Goal: Transaction & Acquisition: Purchase product/service

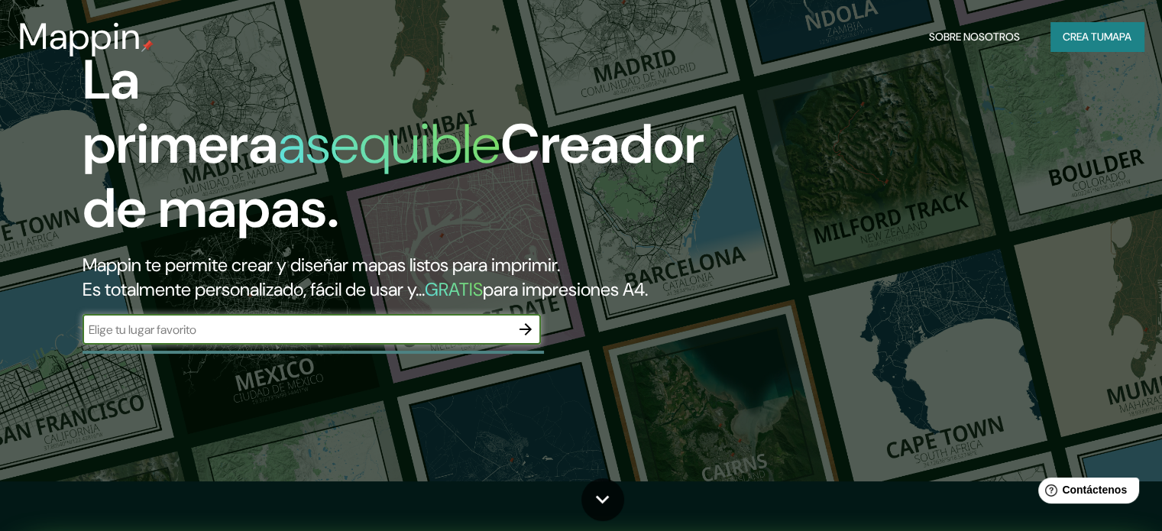
scroll to position [76, 0]
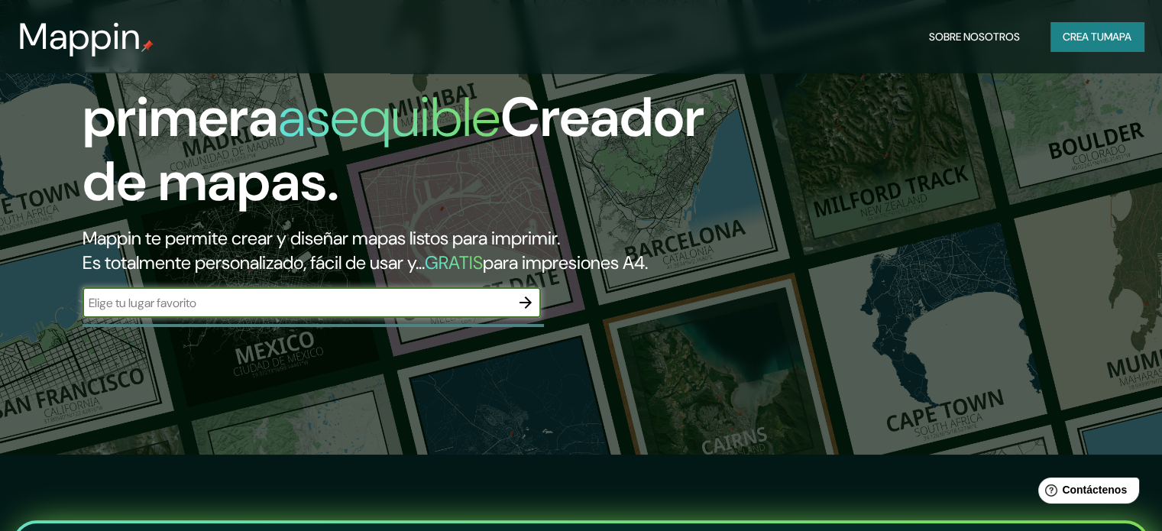
click at [1112, 27] on font "mapa" at bounding box center [1116, 37] width 27 height 20
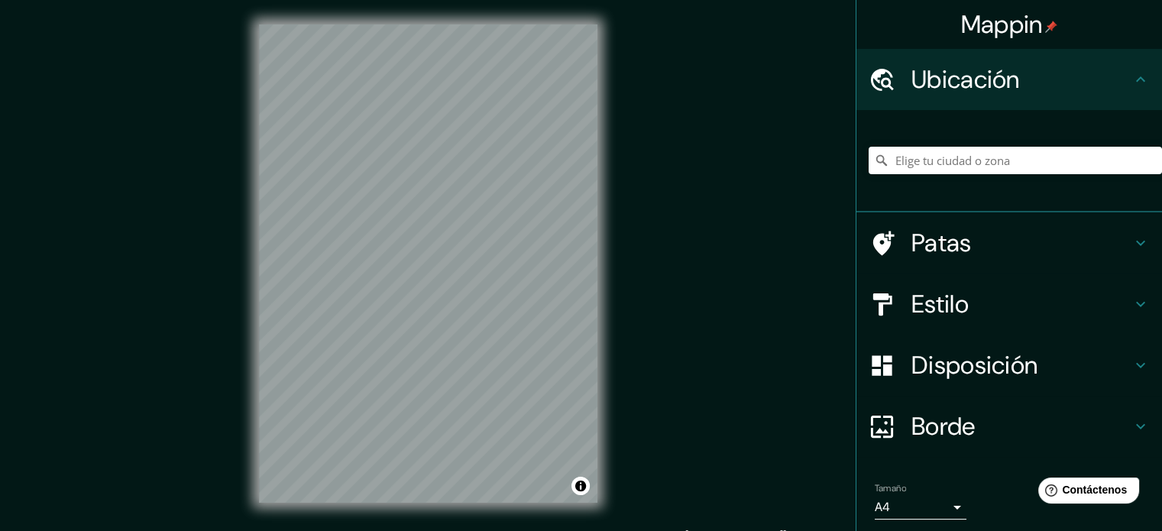
click at [1003, 76] on font "Ubicación" at bounding box center [965, 79] width 108 height 32
click at [994, 167] on input "Elige tu ciudad o zona" at bounding box center [1014, 160] width 293 height 27
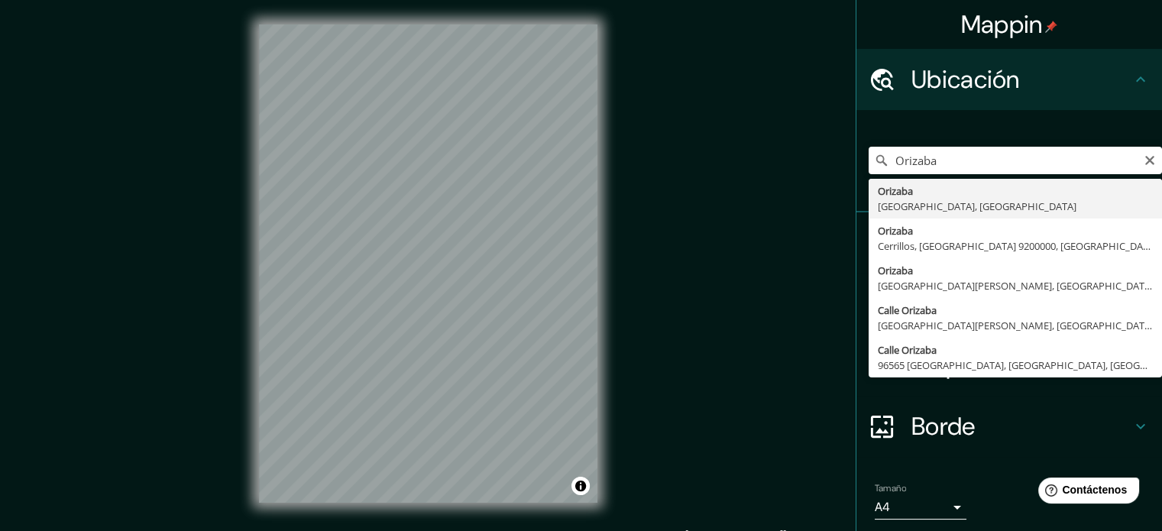
type input "Orizaba, Estado de Veracruz, México"
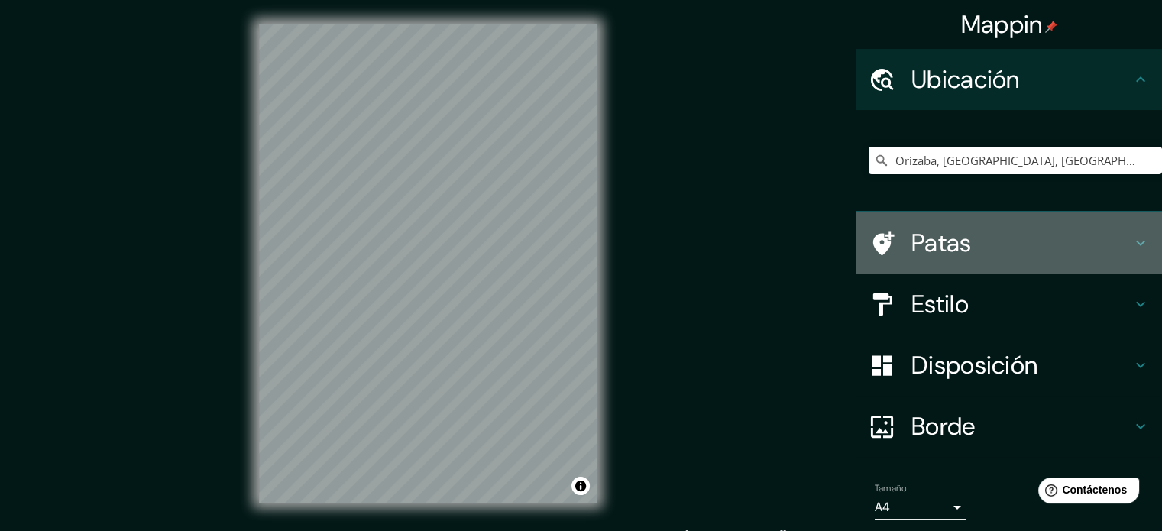
click at [1005, 253] on h4 "Patas" at bounding box center [1021, 243] width 220 height 31
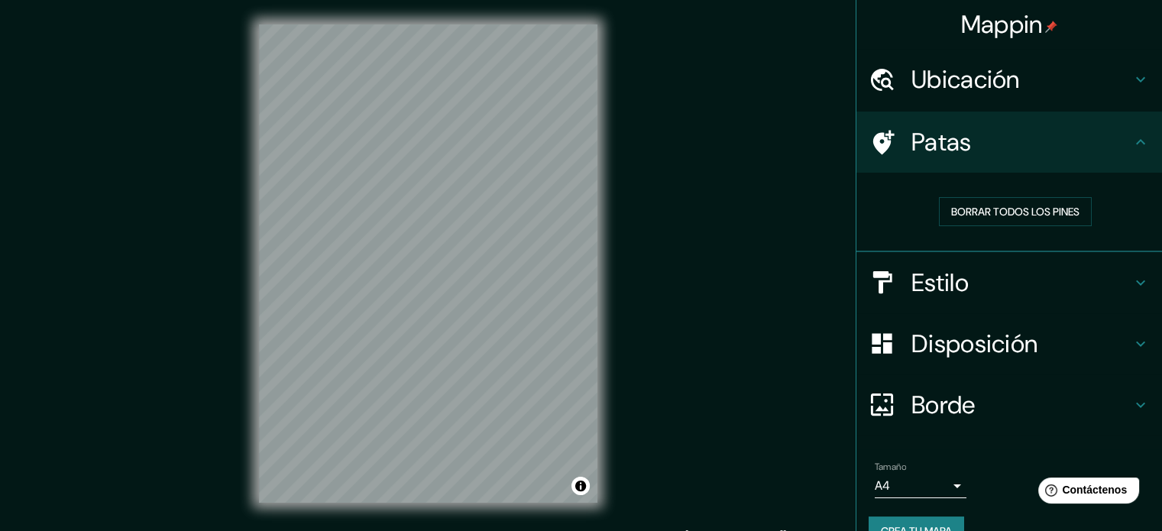
click at [1057, 267] on h4 "Estilo" at bounding box center [1021, 282] width 220 height 31
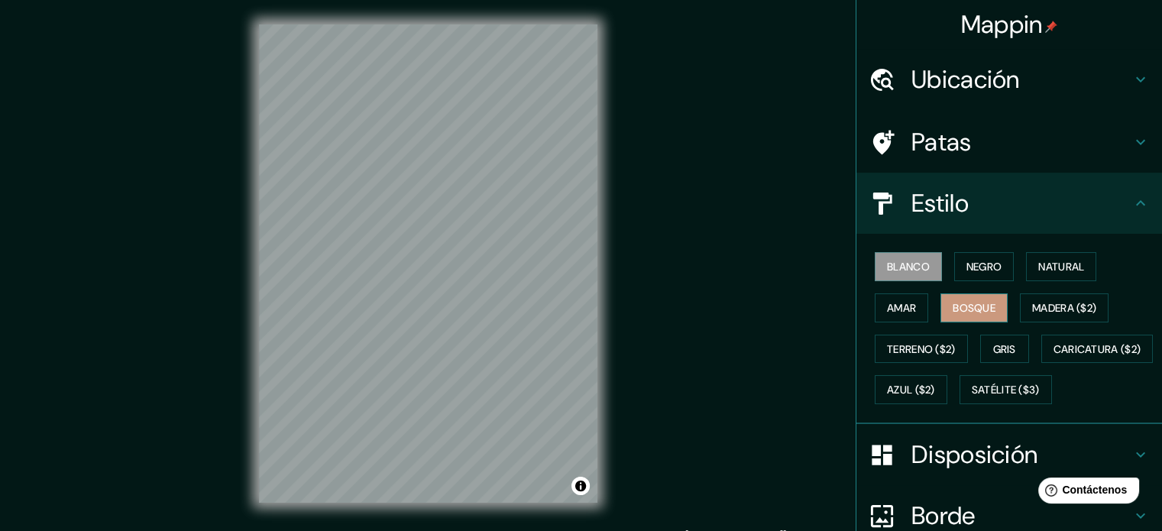
click at [957, 317] on button "Bosque" at bounding box center [973, 307] width 67 height 29
click at [993, 342] on font "Gris" at bounding box center [1004, 349] width 23 height 14
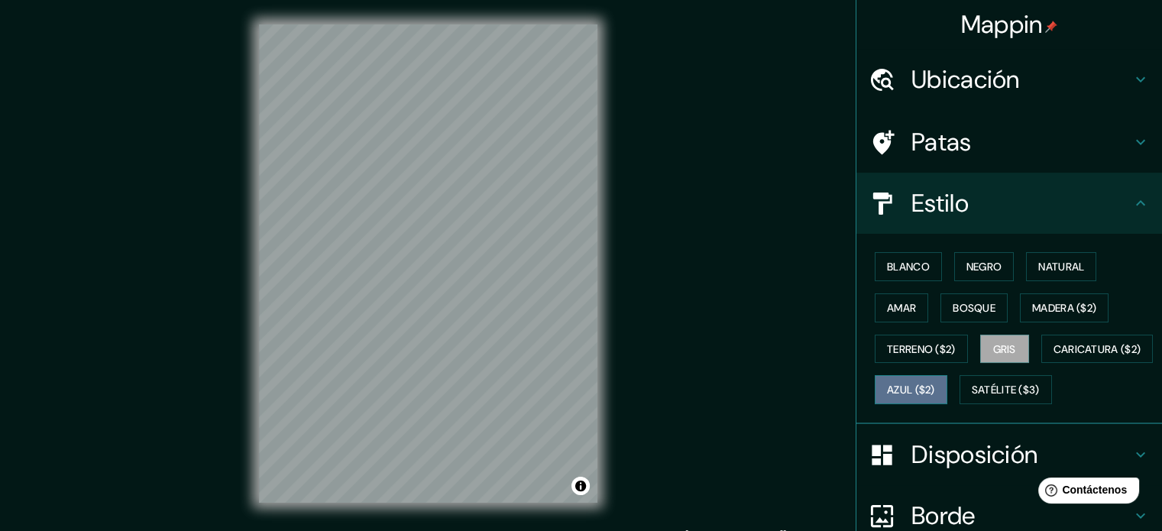
click at [935, 395] on font "Azul ($2)" at bounding box center [911, 390] width 48 height 20
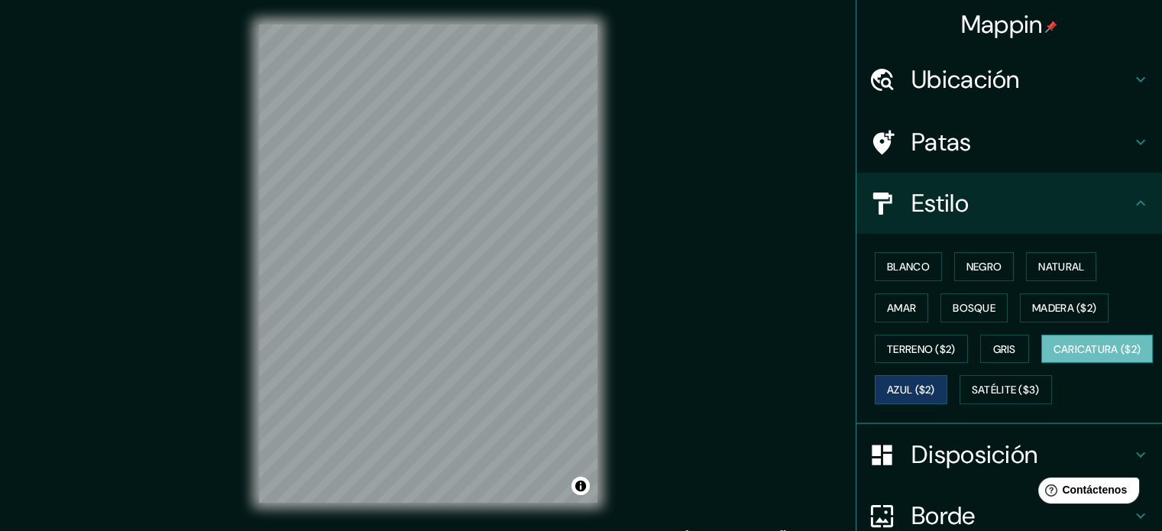
click at [1053, 356] on font "Caricatura ($2)" at bounding box center [1097, 349] width 88 height 14
click at [904, 336] on button "Terreno ($2)" at bounding box center [920, 348] width 93 height 29
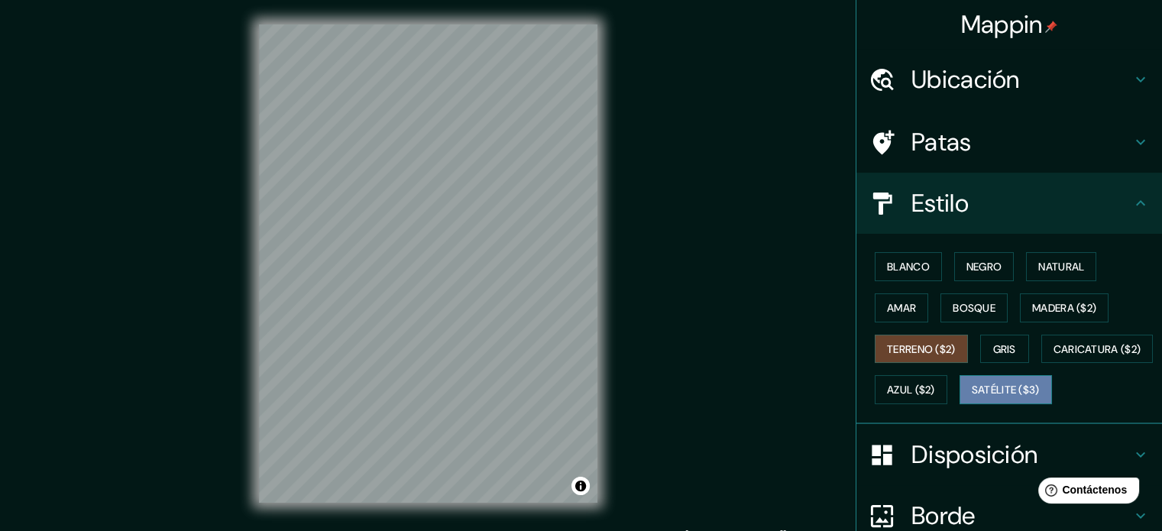
click at [971, 399] on font "Satélite ($3)" at bounding box center [1005, 390] width 68 height 20
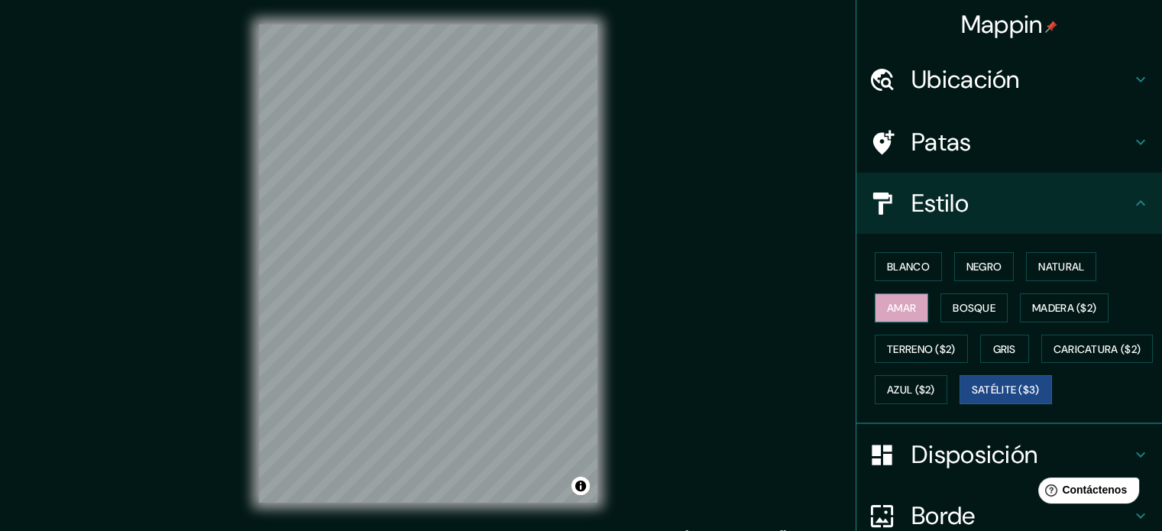
click at [891, 305] on font "Amar" at bounding box center [901, 308] width 29 height 14
click at [1071, 309] on font "Madera ($2)" at bounding box center [1064, 308] width 64 height 14
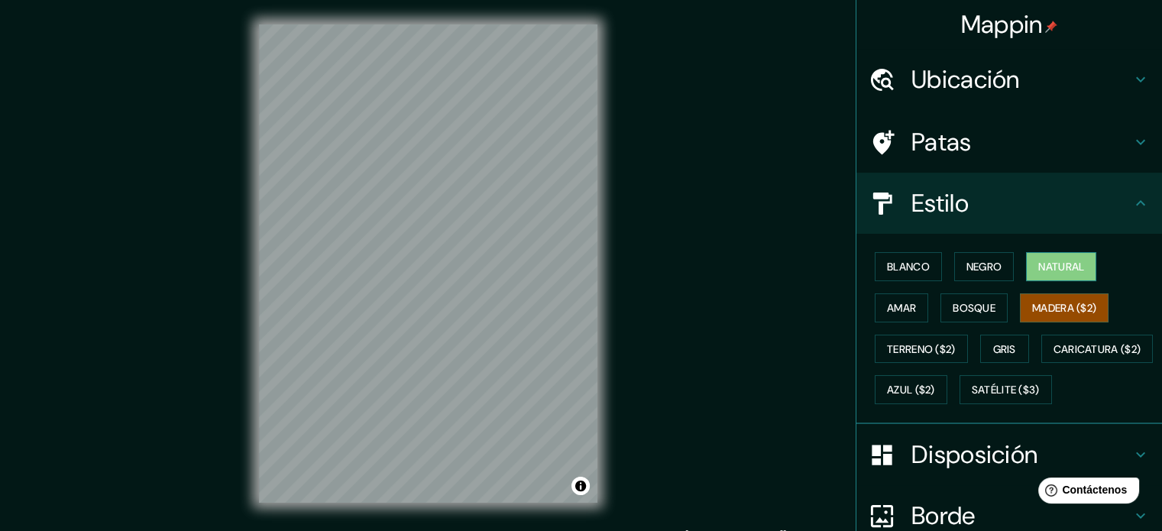
click at [1056, 267] on font "Natural" at bounding box center [1061, 267] width 46 height 14
click at [954, 271] on button "Negro" at bounding box center [984, 266] width 60 height 29
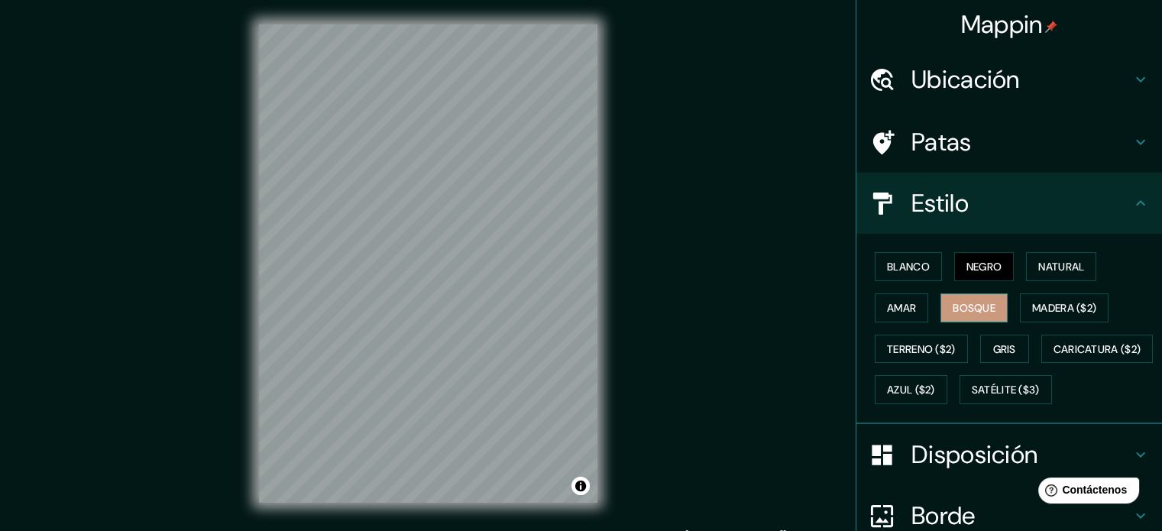
click at [952, 311] on font "Bosque" at bounding box center [973, 308] width 43 height 14
click at [894, 309] on font "Amar" at bounding box center [901, 308] width 29 height 14
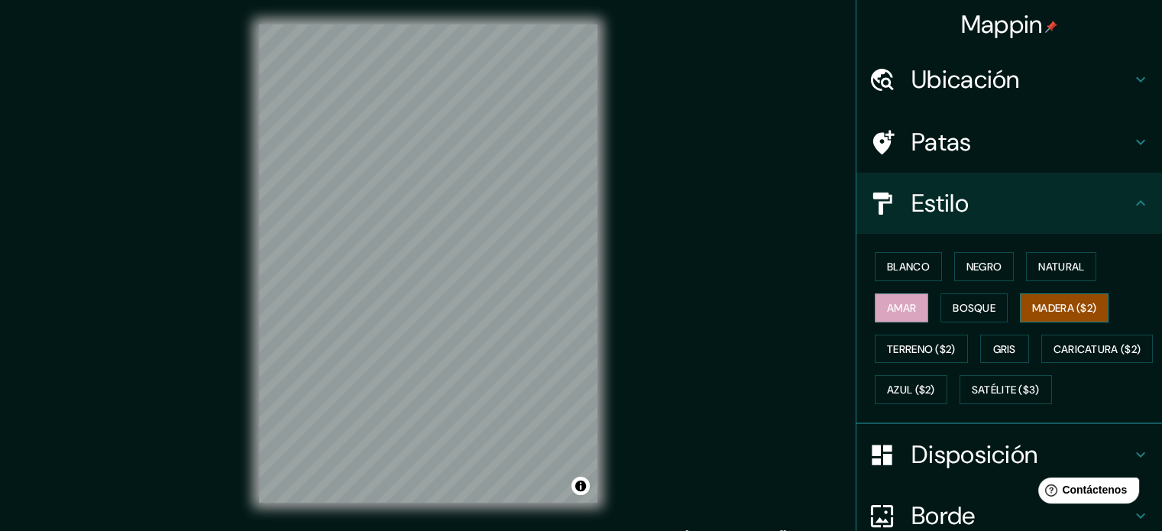
click at [1081, 302] on font "Madera ($2)" at bounding box center [1064, 308] width 64 height 14
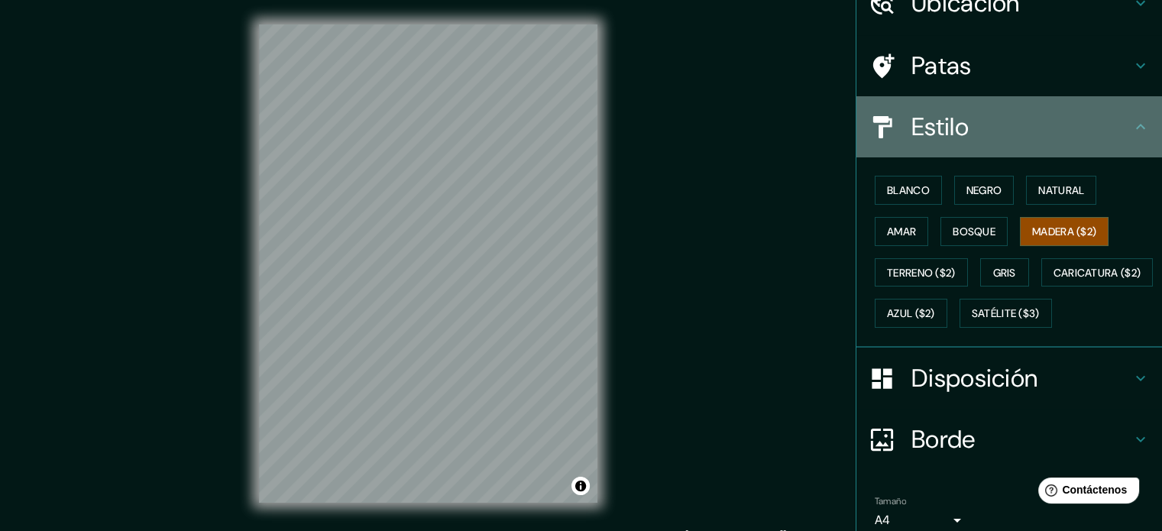
click at [1117, 117] on h4 "Estilo" at bounding box center [1021, 126] width 220 height 31
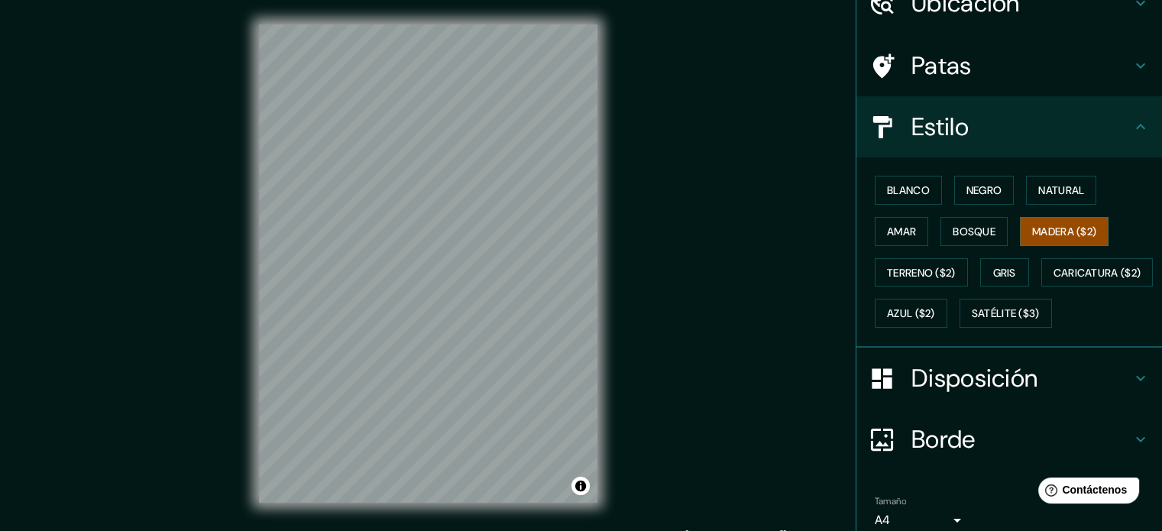
click at [1131, 127] on icon at bounding box center [1140, 127] width 18 height 18
click at [1118, 131] on h4 "Estilo" at bounding box center [1021, 126] width 220 height 31
click at [1131, 128] on icon at bounding box center [1140, 127] width 18 height 18
click at [984, 130] on h4 "Estilo" at bounding box center [1021, 126] width 220 height 31
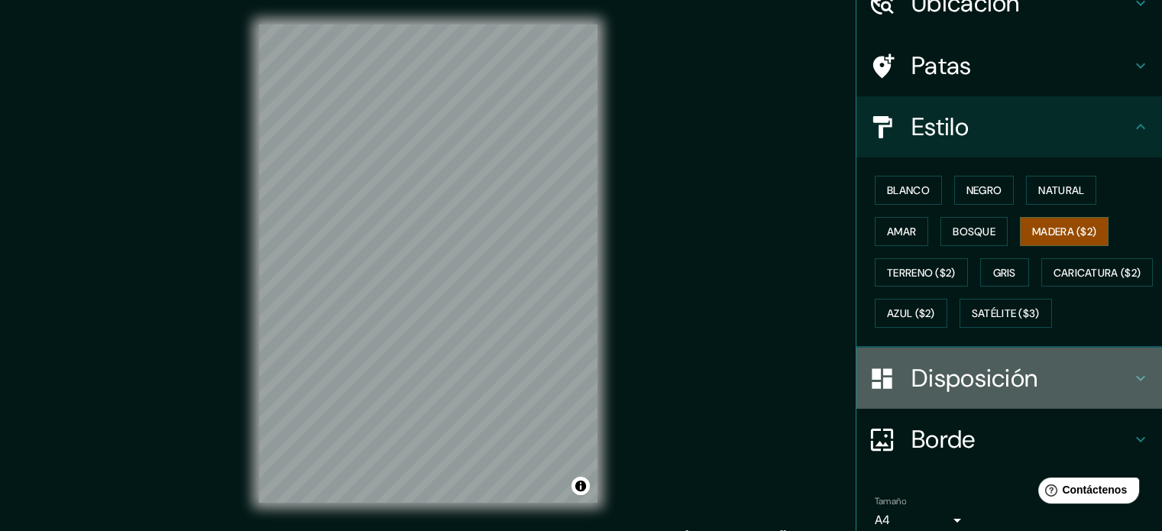
click at [970, 394] on font "Disposición" at bounding box center [974, 378] width 126 height 32
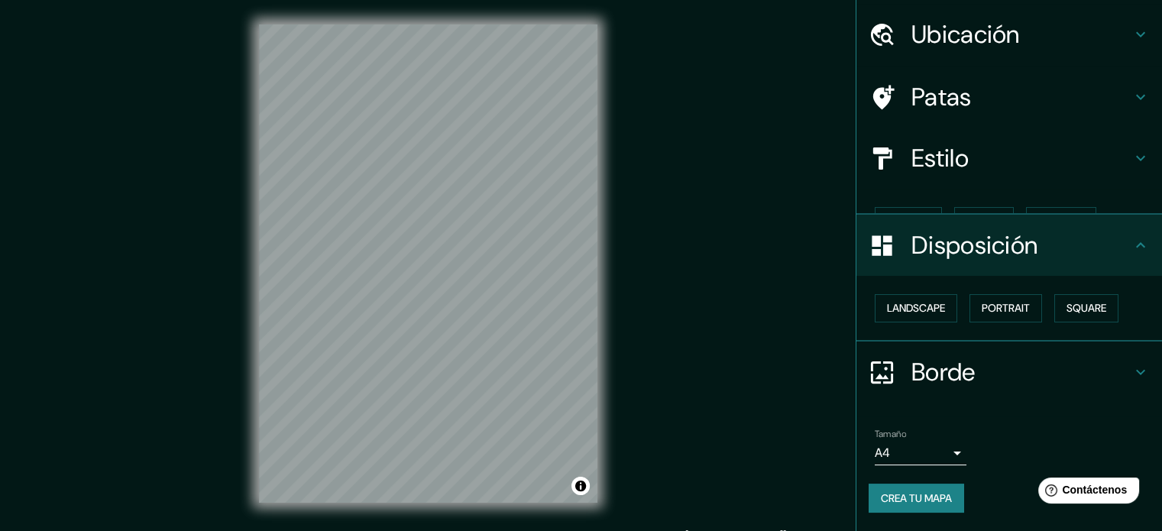
scroll to position [18, 0]
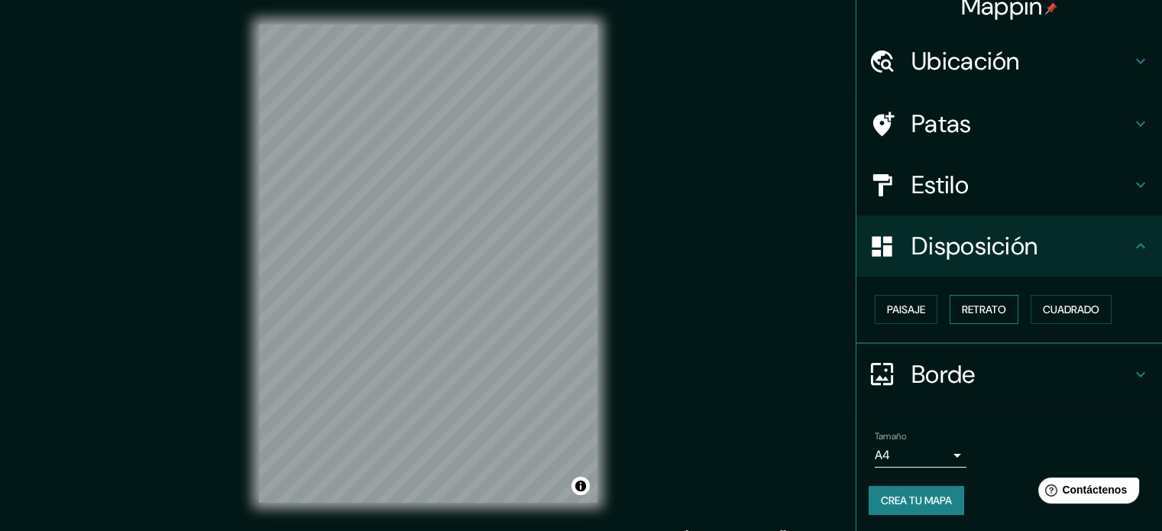
click at [974, 312] on font "Retrato" at bounding box center [983, 309] width 44 height 14
click at [901, 309] on font "Paisaje" at bounding box center [906, 309] width 38 height 14
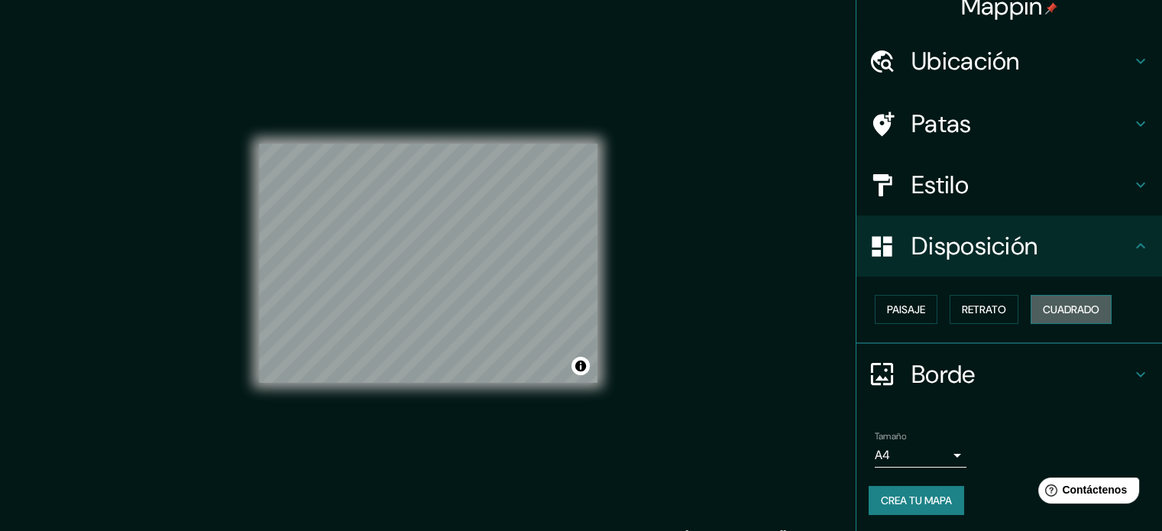
click at [1057, 308] on font "Cuadrado" at bounding box center [1070, 309] width 57 height 14
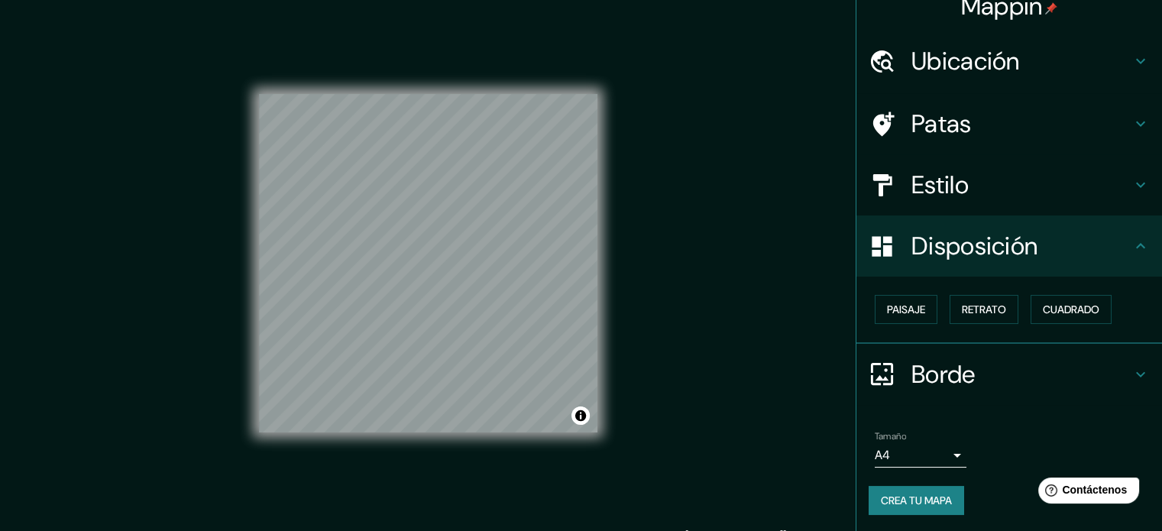
click at [928, 316] on div "Paisaje Retrato Cuadrado" at bounding box center [1014, 309] width 293 height 41
click at [1000, 313] on button "Retrato" at bounding box center [983, 309] width 69 height 29
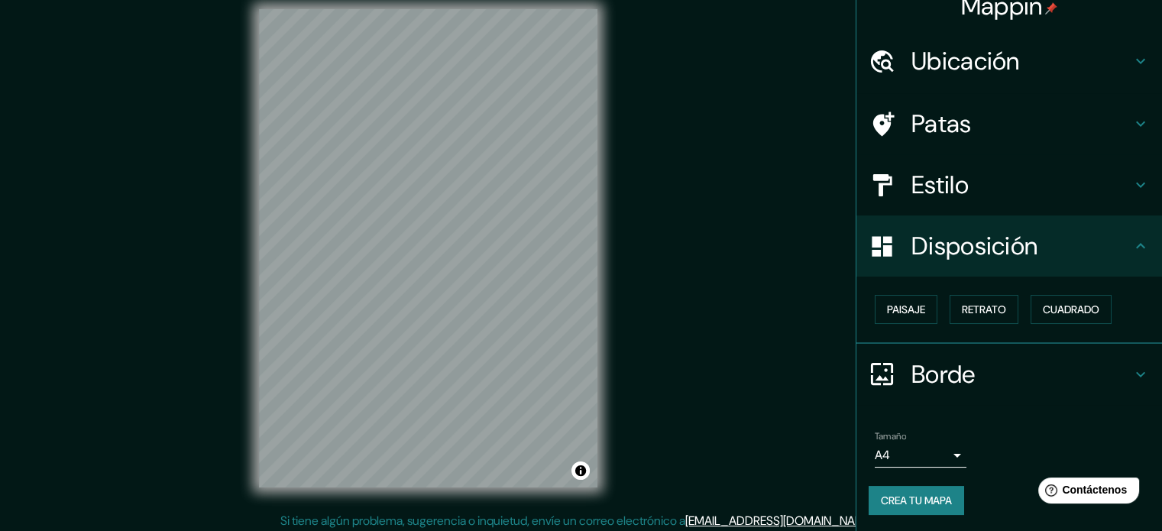
scroll to position [20, 0]
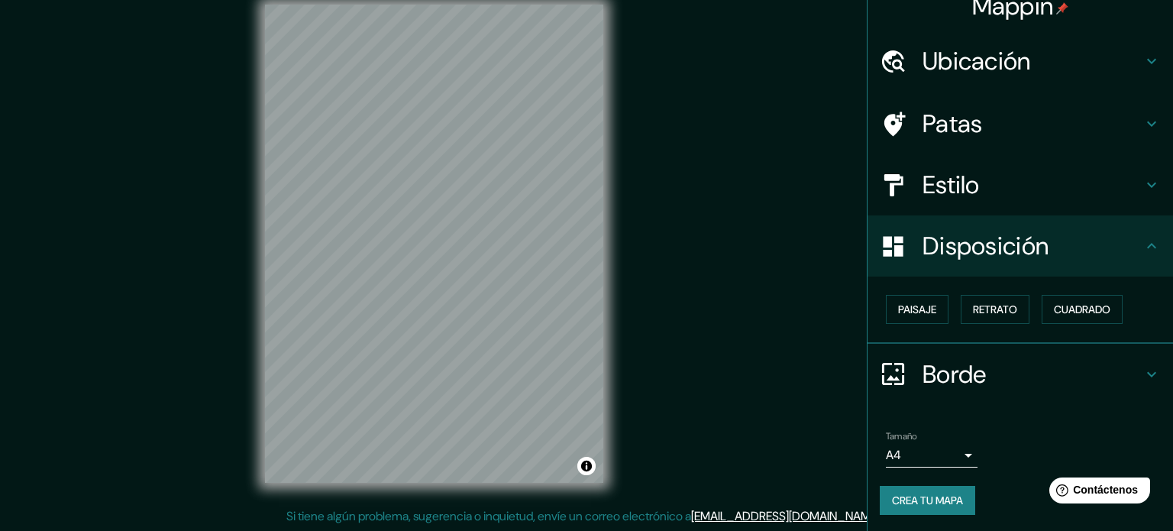
click at [946, 444] on body "Mappin Ubicación Orizaba, Estado de Veracruz, México Patas Estilo Disposición P…" at bounding box center [586, 245] width 1173 height 531
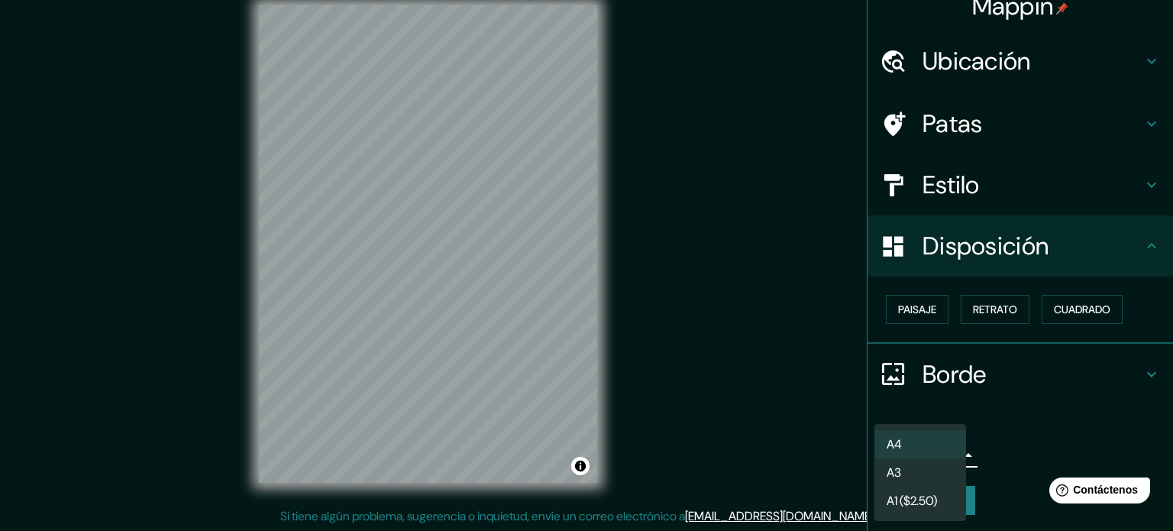
click at [908, 508] on font "A1 ($2.50)" at bounding box center [912, 501] width 50 height 16
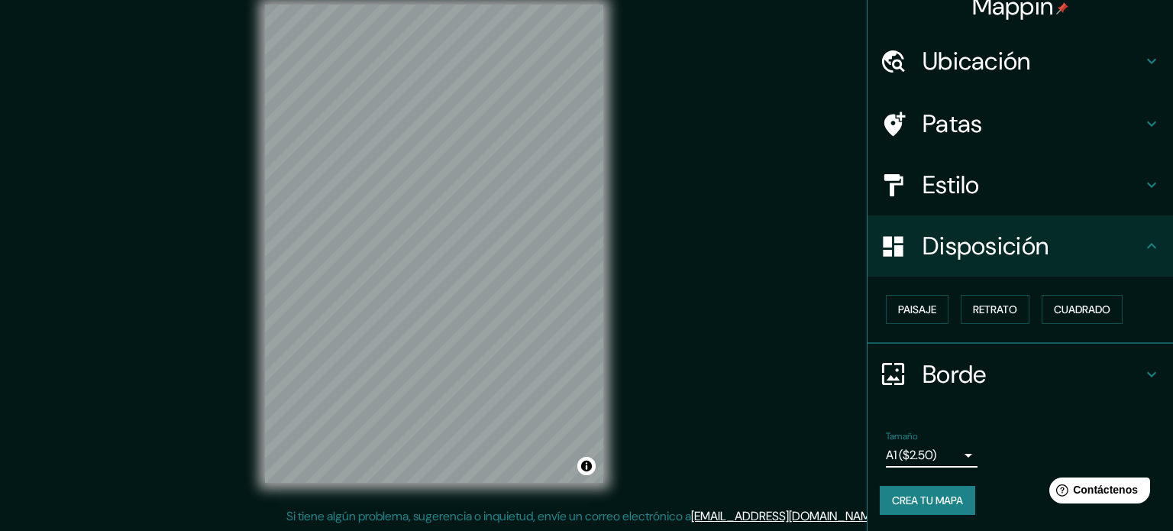
click at [935, 443] on body "Mappin Ubicación Orizaba, Estado de Veracruz, México Patas Estilo Disposición P…" at bounding box center [586, 245] width 1173 height 531
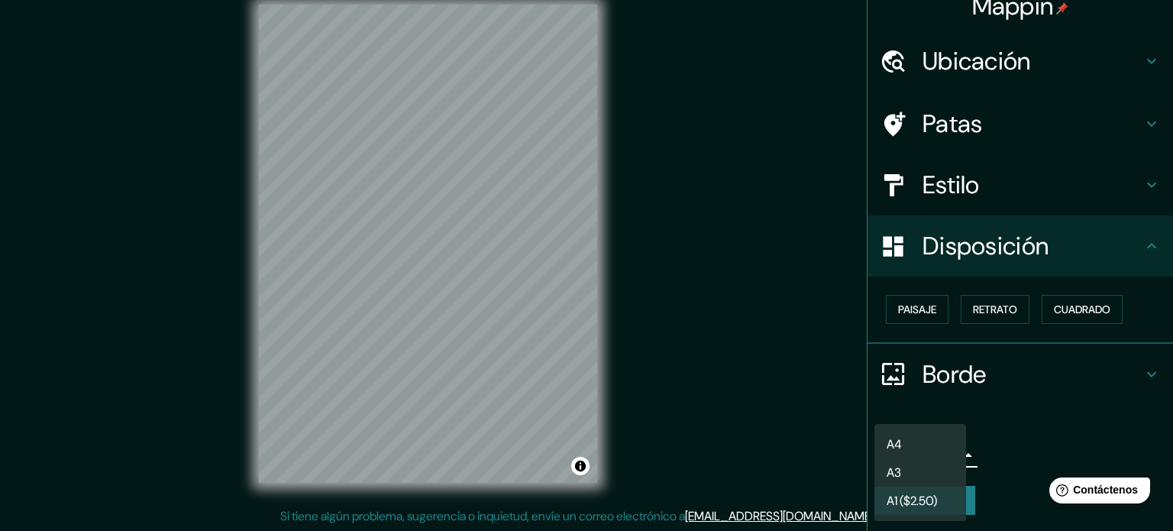
click at [935, 435] on li "A4" at bounding box center [920, 444] width 92 height 28
click at [931, 447] on body "Mappin Ubicación Orizaba, Estado de Veracruz, México Patas Estilo Disposición P…" at bounding box center [586, 245] width 1173 height 531
click at [915, 469] on li "A3" at bounding box center [920, 472] width 92 height 28
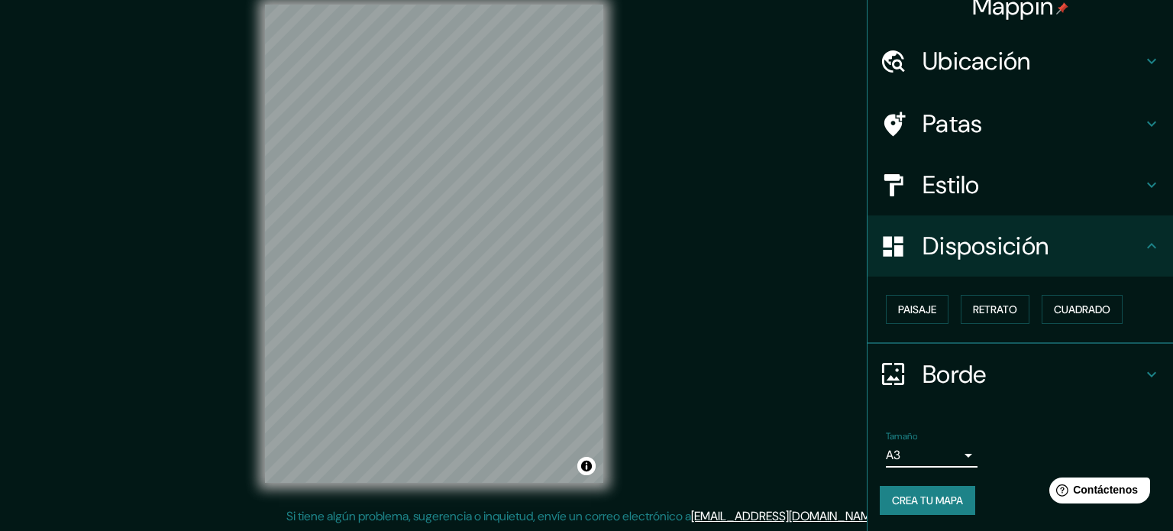
click at [925, 451] on body "Mappin Ubicación Orizaba, Estado de Veracruz, México Patas Estilo Disposición P…" at bounding box center [586, 245] width 1173 height 531
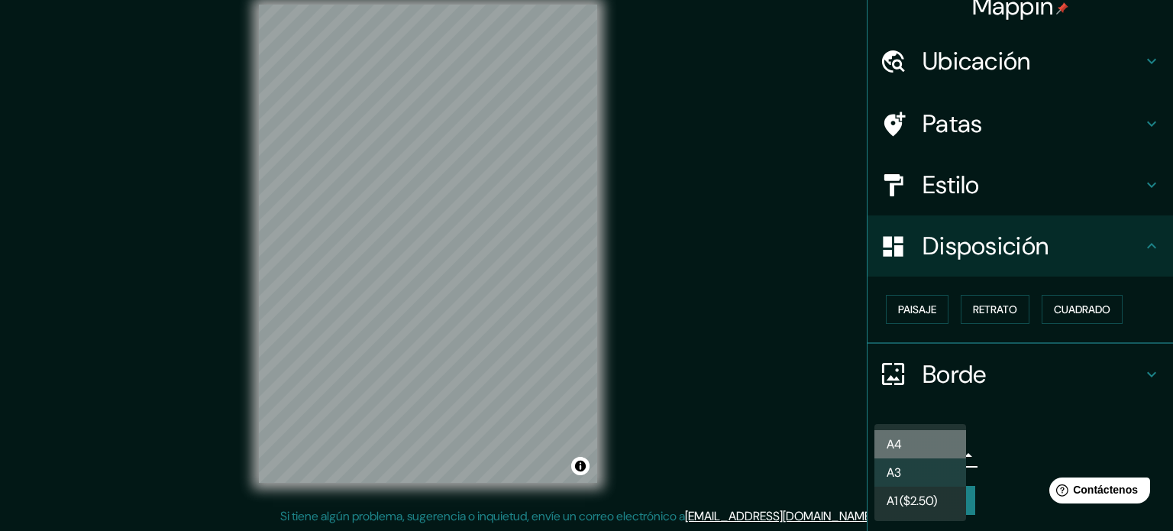
click at [918, 444] on li "A4" at bounding box center [920, 444] width 92 height 28
type input "single"
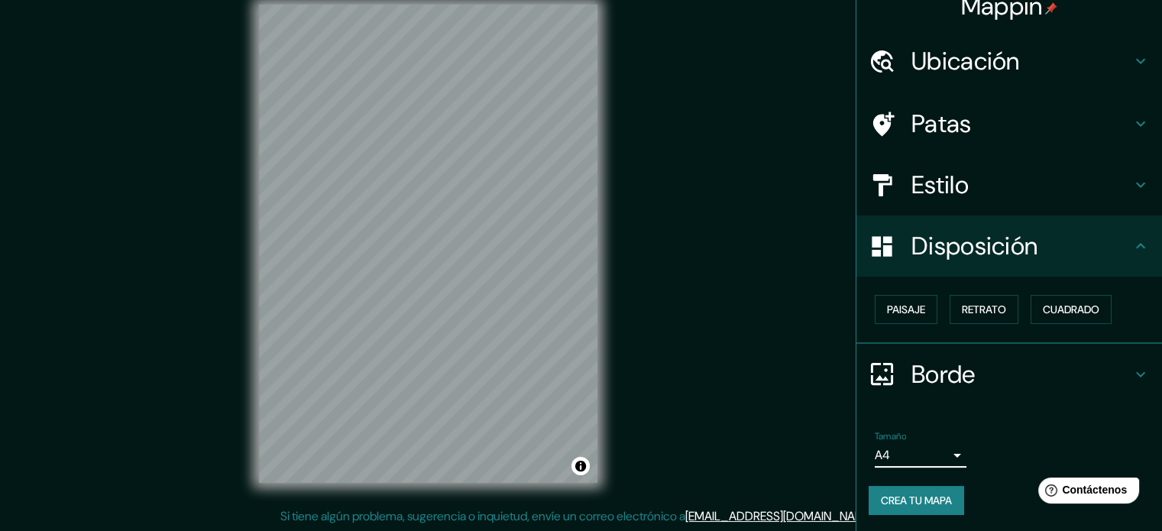
click at [1131, 367] on icon at bounding box center [1140, 374] width 18 height 18
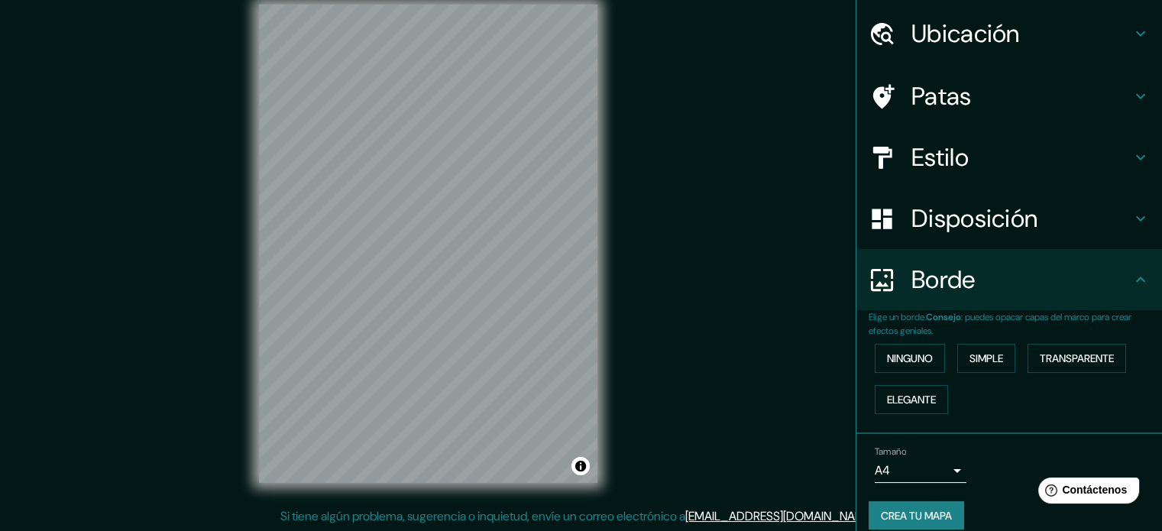
scroll to position [61, 0]
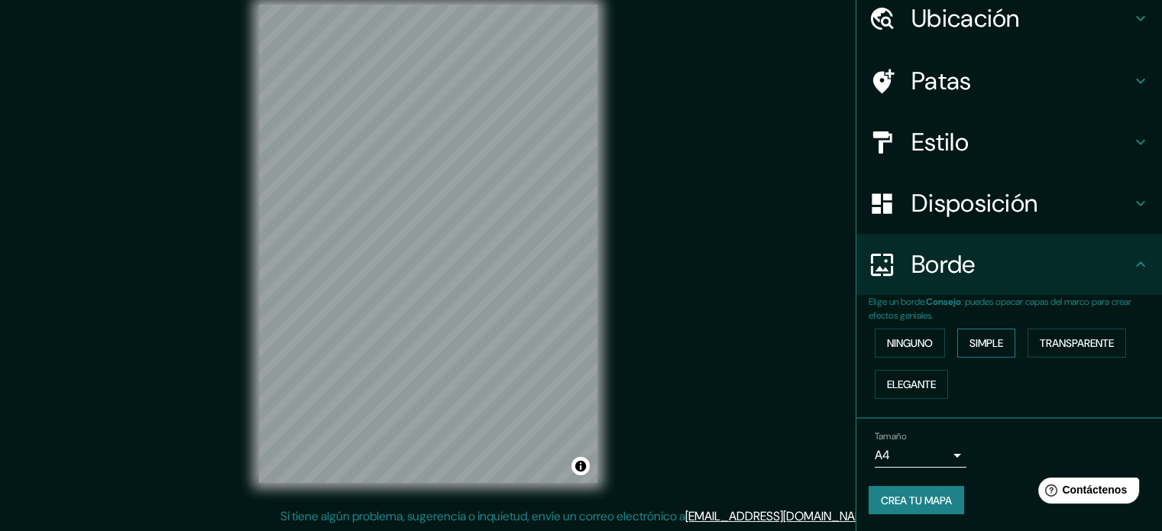
drag, startPoint x: 1032, startPoint y: 343, endPoint x: 997, endPoint y: 351, distance: 35.9
click at [1039, 344] on font "Transparente" at bounding box center [1076, 343] width 74 height 14
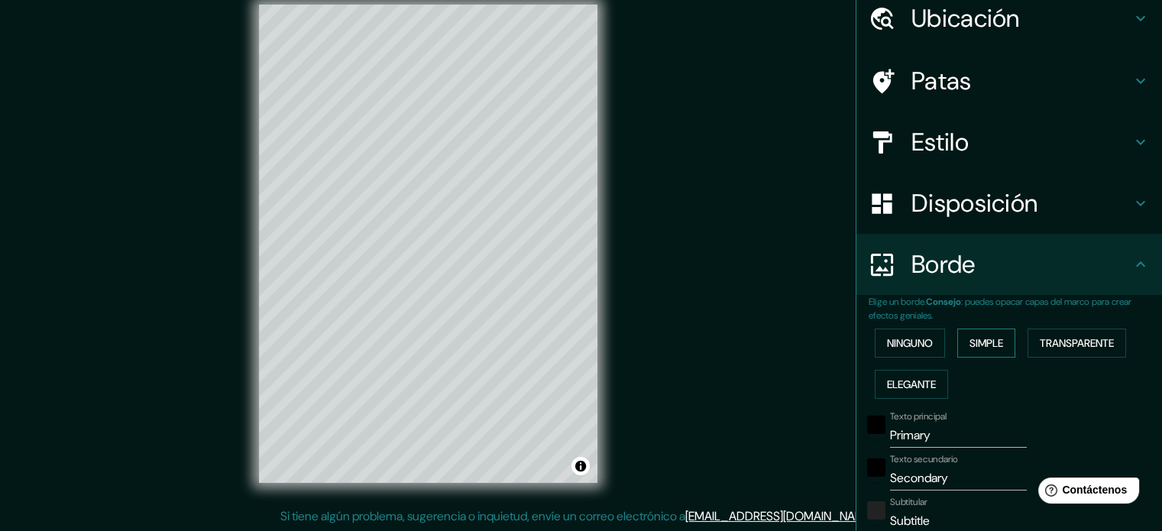
click at [973, 341] on font "Simple" at bounding box center [986, 343] width 34 height 14
click at [914, 351] on font "Ninguno" at bounding box center [910, 343] width 46 height 20
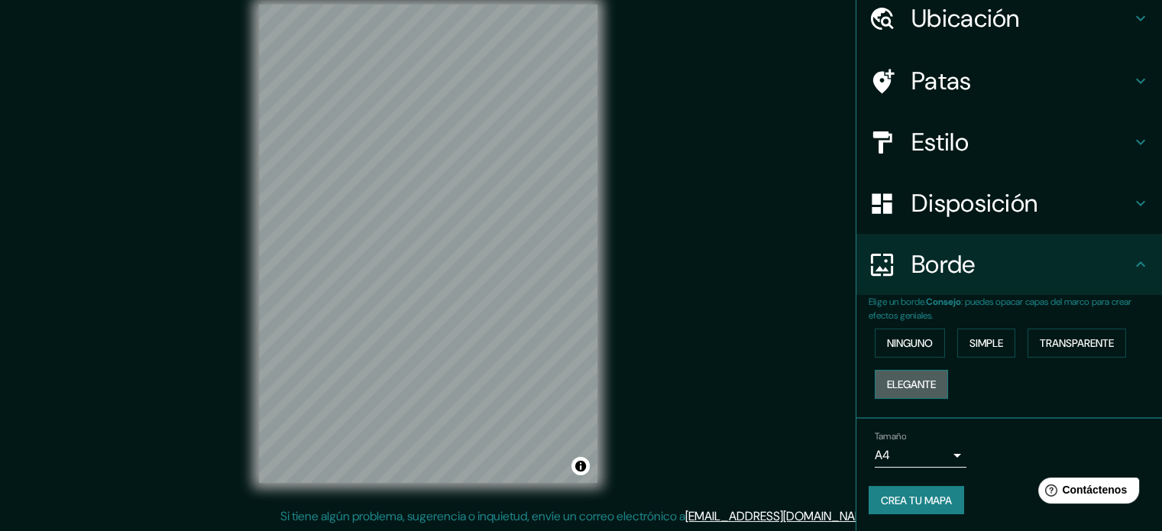
click at [916, 379] on font "Elegante" at bounding box center [911, 384] width 49 height 14
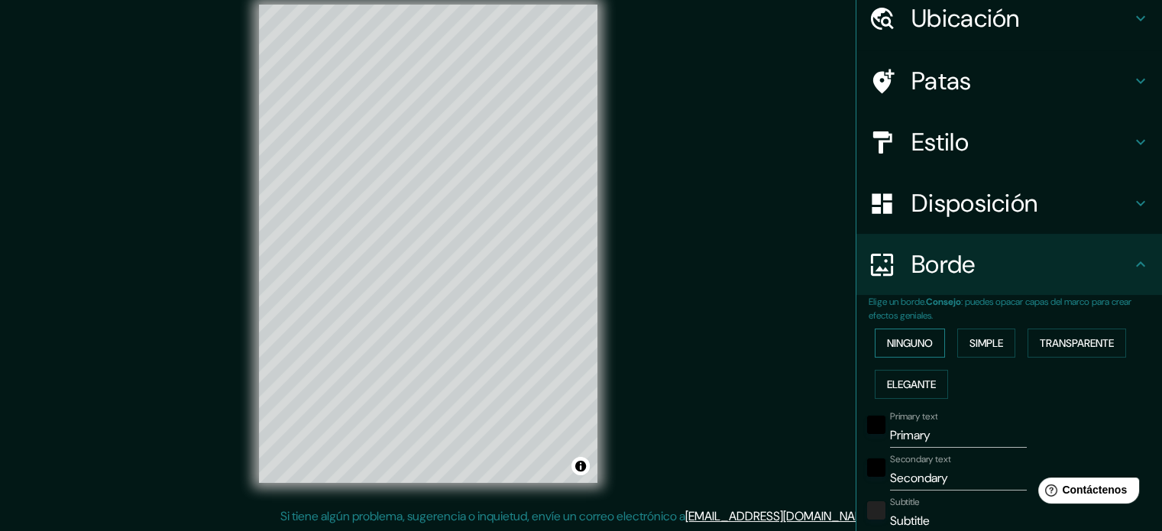
click at [911, 347] on font "Ninguno" at bounding box center [910, 343] width 46 height 14
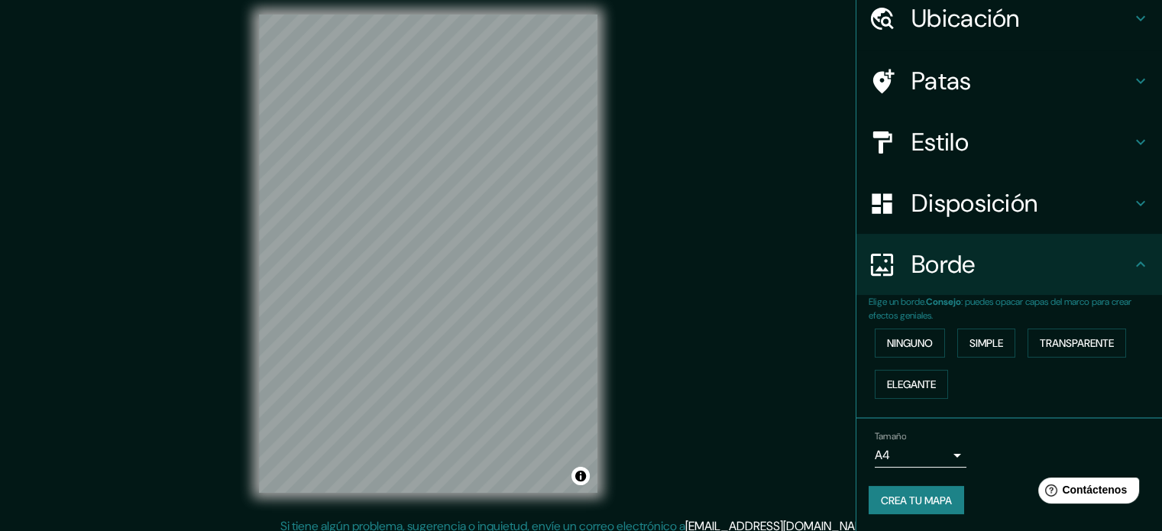
scroll to position [20, 0]
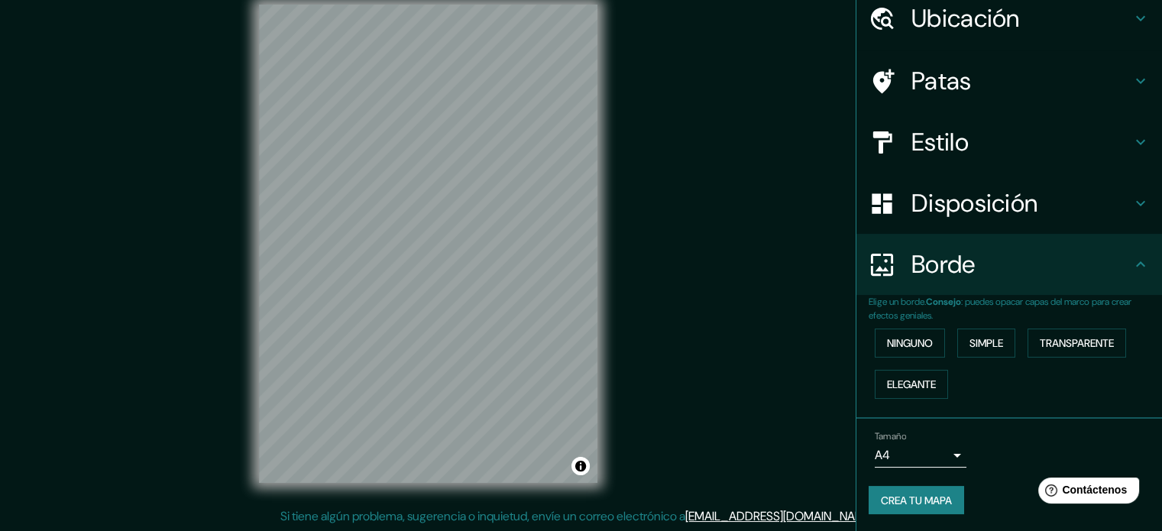
click at [884, 499] on font "Crea tu mapa" at bounding box center [916, 500] width 71 height 14
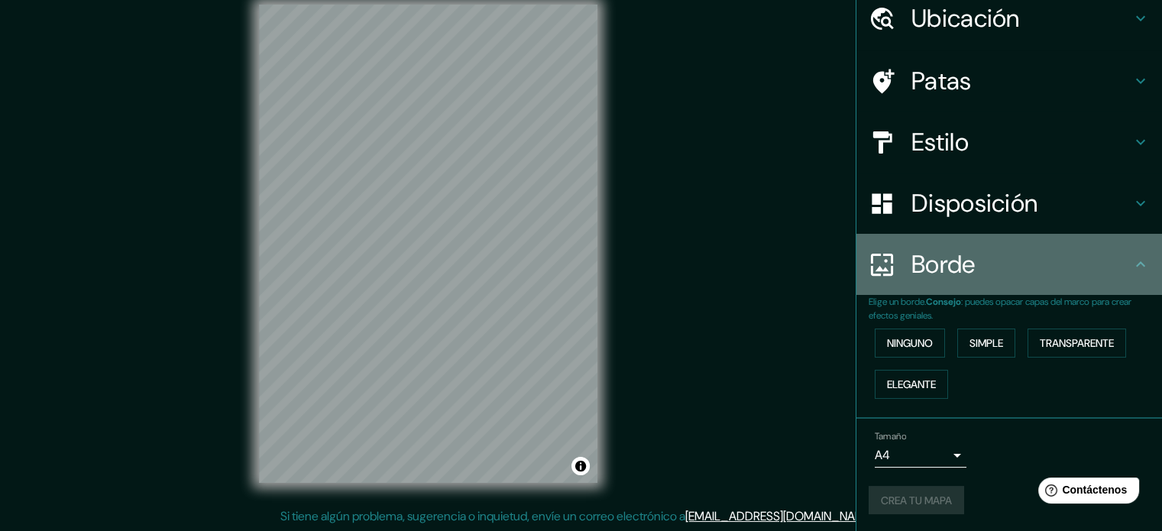
click at [1108, 261] on h4 "Borde" at bounding box center [1021, 264] width 220 height 31
click at [1065, 267] on h4 "Borde" at bounding box center [1021, 264] width 220 height 31
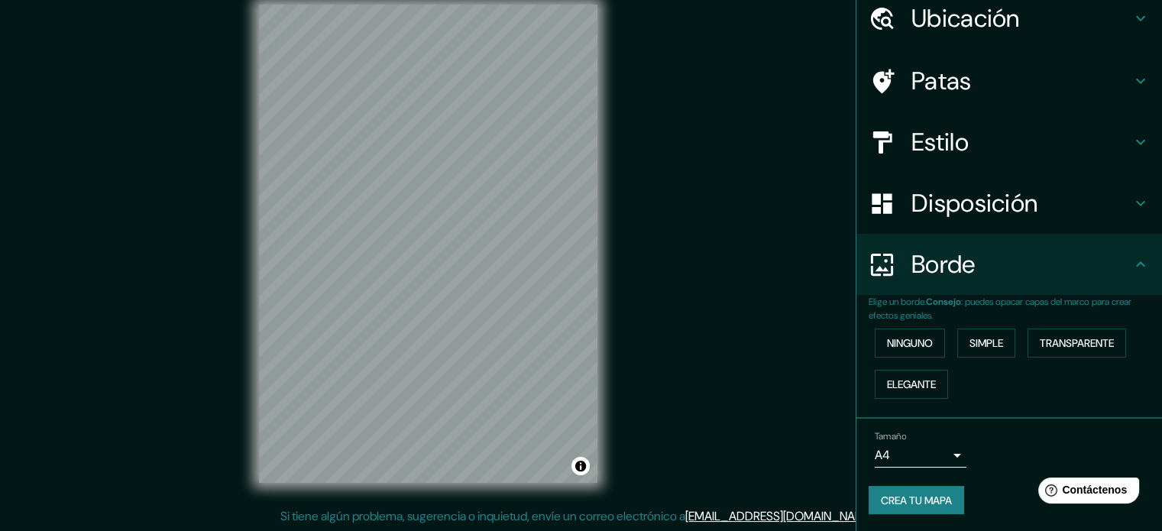
click at [913, 500] on font "Crea tu mapa" at bounding box center [916, 500] width 71 height 14
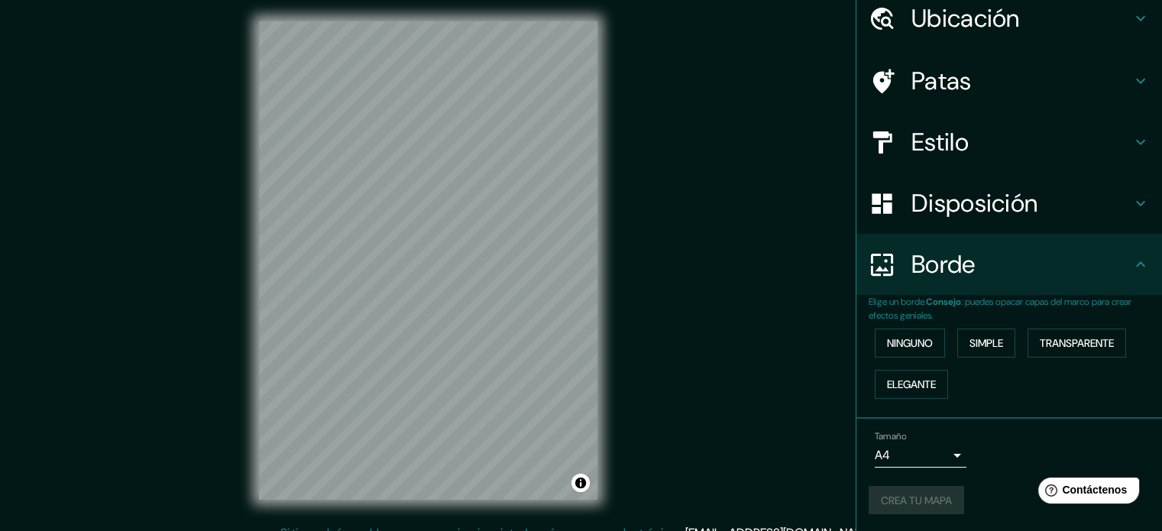
scroll to position [0, 0]
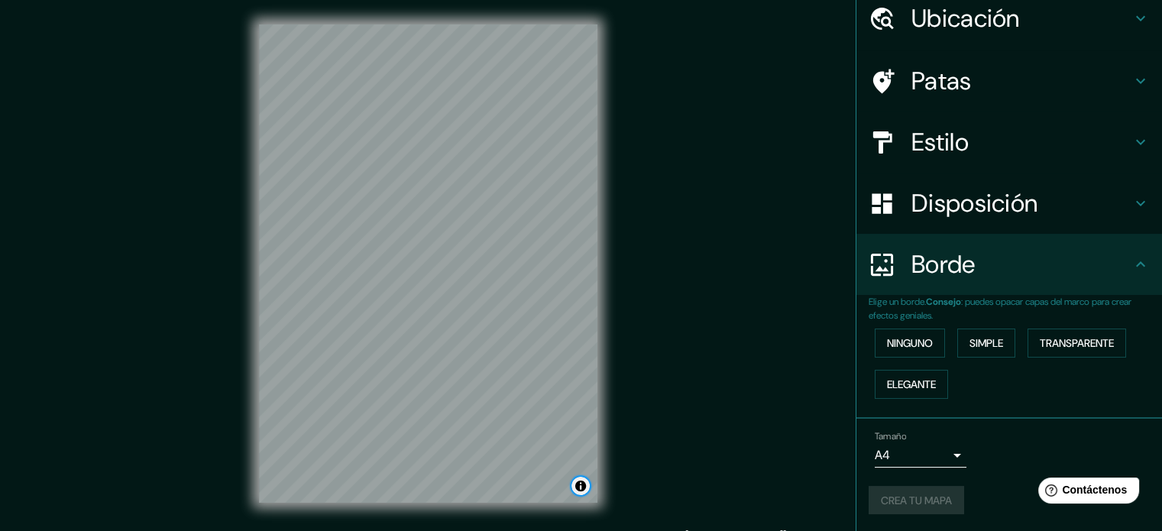
click at [583, 489] on button "Activar o desactivar atribución" at bounding box center [580, 486] width 18 height 18
click at [528, 484] on font "Mejora este mapa" at bounding box center [529, 485] width 77 height 11
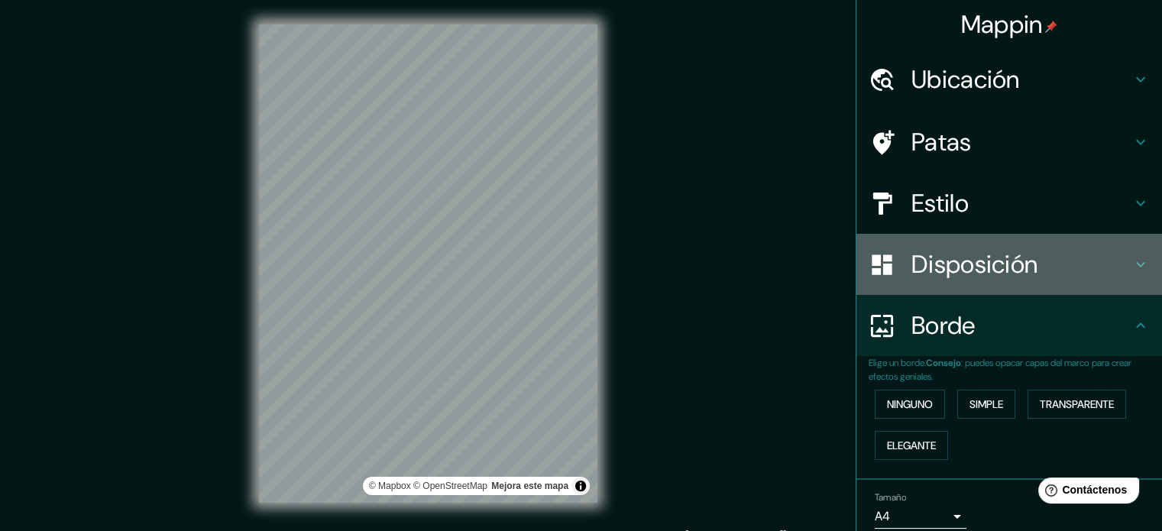
click at [1063, 266] on h4 "Disposición" at bounding box center [1021, 264] width 220 height 31
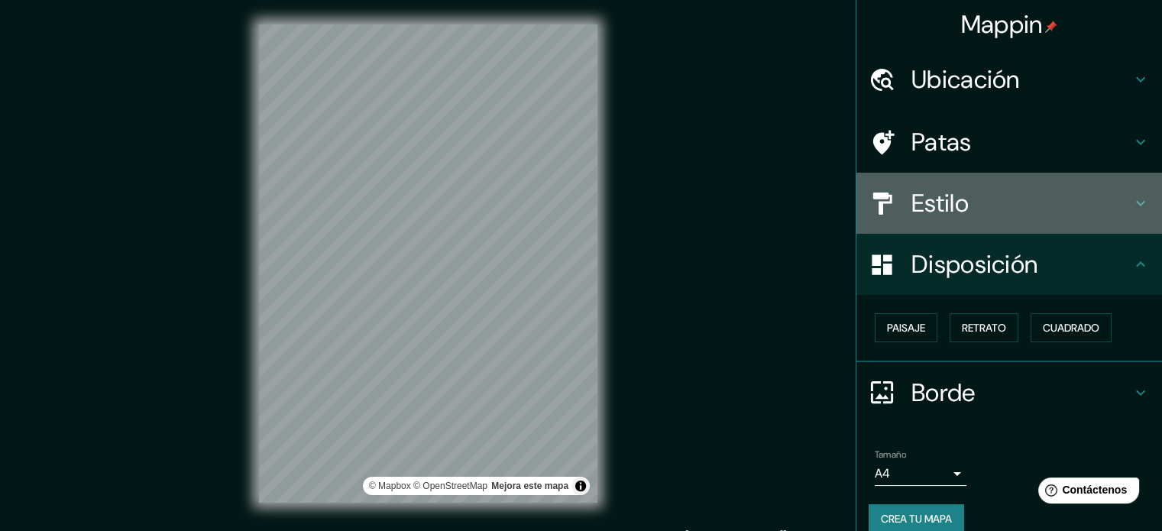
click at [1078, 195] on h4 "Estilo" at bounding box center [1021, 203] width 220 height 31
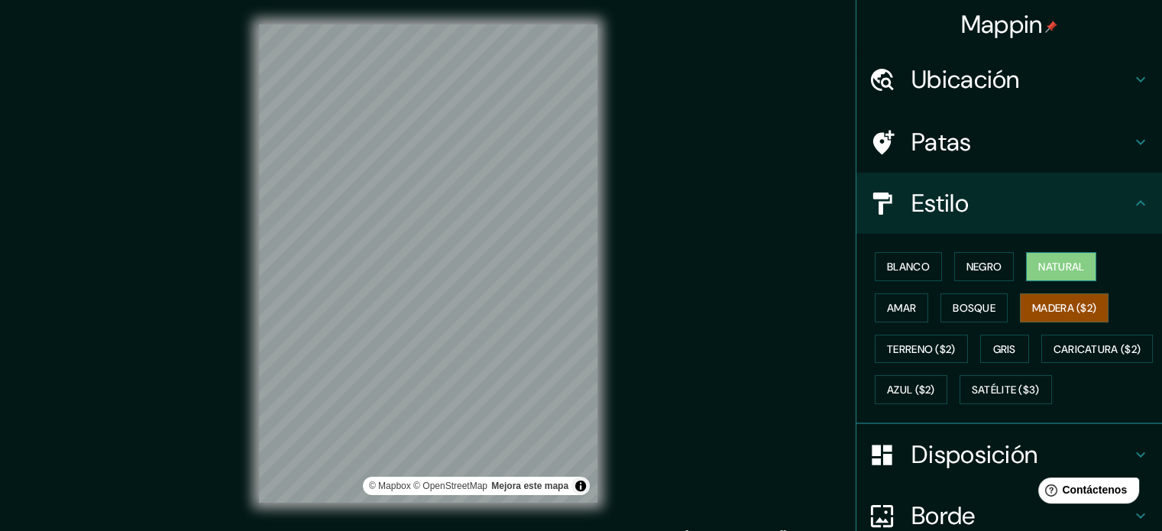
click at [1058, 271] on font "Natural" at bounding box center [1061, 267] width 46 height 14
click at [990, 262] on font "Negro" at bounding box center [984, 267] width 36 height 14
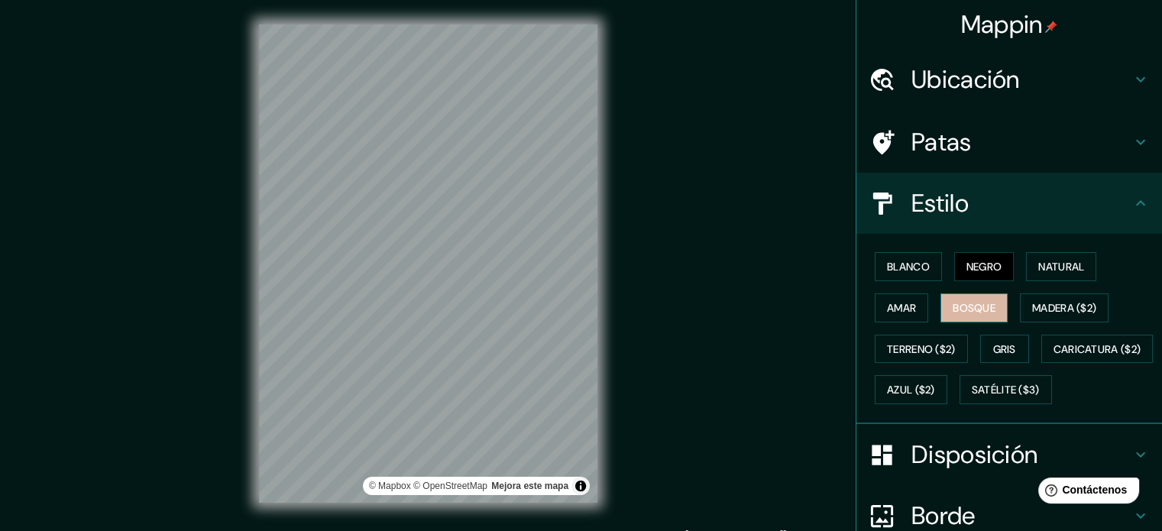
click at [955, 298] on font "Bosque" at bounding box center [973, 308] width 43 height 20
click at [894, 312] on font "Amar" at bounding box center [901, 308] width 29 height 14
click at [941, 265] on div "Blanco Negro Natural Amar Bosque Madera ($2) Terreno ($2) Gris Caricatura ($2) …" at bounding box center [1014, 328] width 293 height 164
click at [966, 265] on font "Negro" at bounding box center [984, 267] width 36 height 14
click at [922, 267] on button "Blanco" at bounding box center [907, 266] width 67 height 29
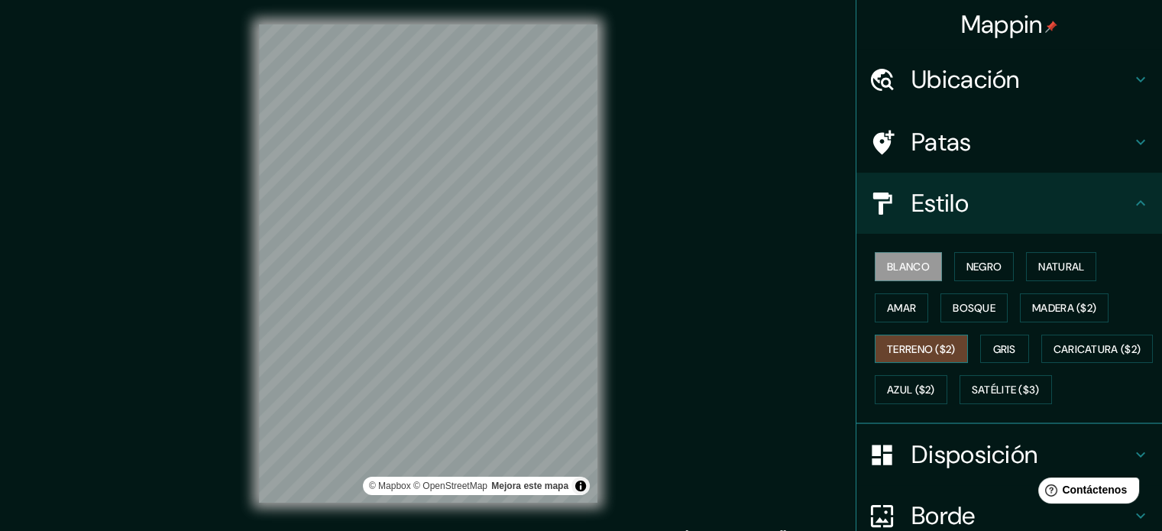
click at [895, 343] on font "Terreno ($2)" at bounding box center [921, 349] width 69 height 14
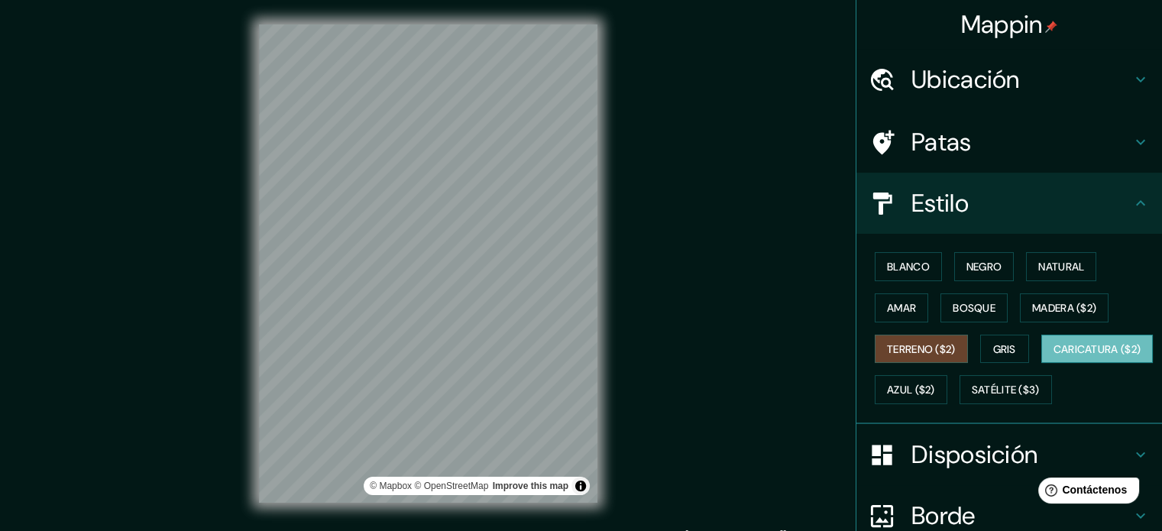
click at [1053, 356] on font "Caricatura ($2)" at bounding box center [1097, 349] width 88 height 14
click at [1106, 294] on div "Blanco Negro Natural Amar Bosque Madera ($2) Terreno ($2) Gris Caricatura ($2) …" at bounding box center [1014, 328] width 293 height 164
click at [706, 283] on div "Mappin Ubicación Orizaba, Estado de Veracruz, México Patas Estilo Blanco Negro …" at bounding box center [581, 275] width 1162 height 551
click at [947, 375] on button "Azul ($2)" at bounding box center [910, 389] width 73 height 29
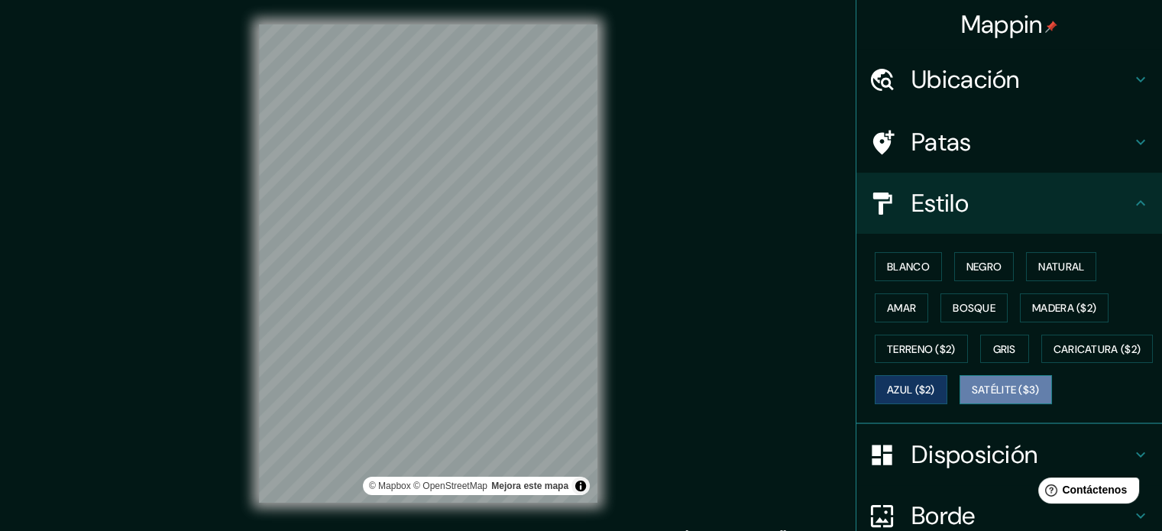
click at [971, 397] on font "Satélite ($3)" at bounding box center [1005, 390] width 68 height 14
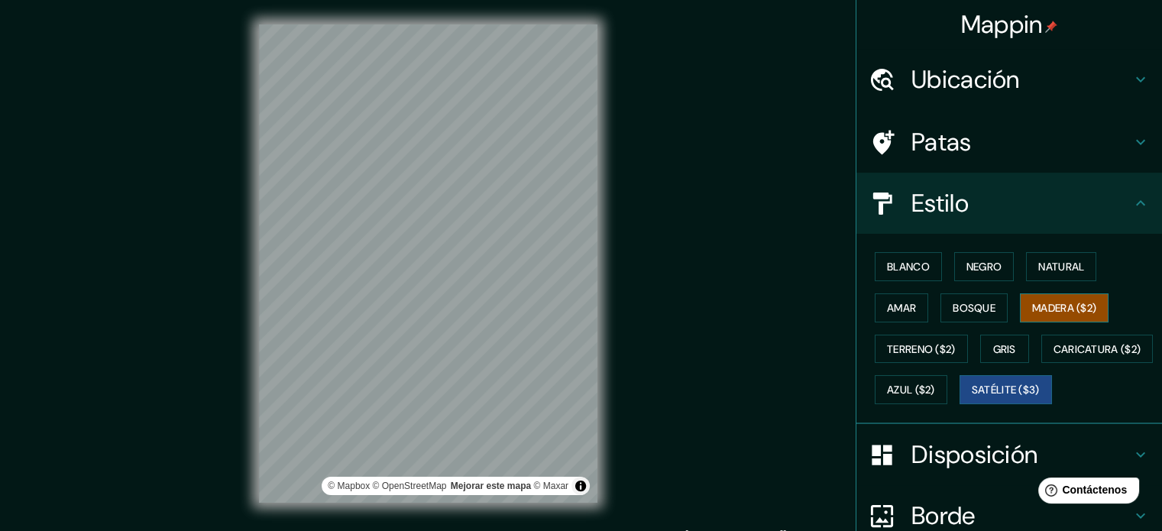
click at [1078, 308] on font "Madera ($2)" at bounding box center [1064, 308] width 64 height 14
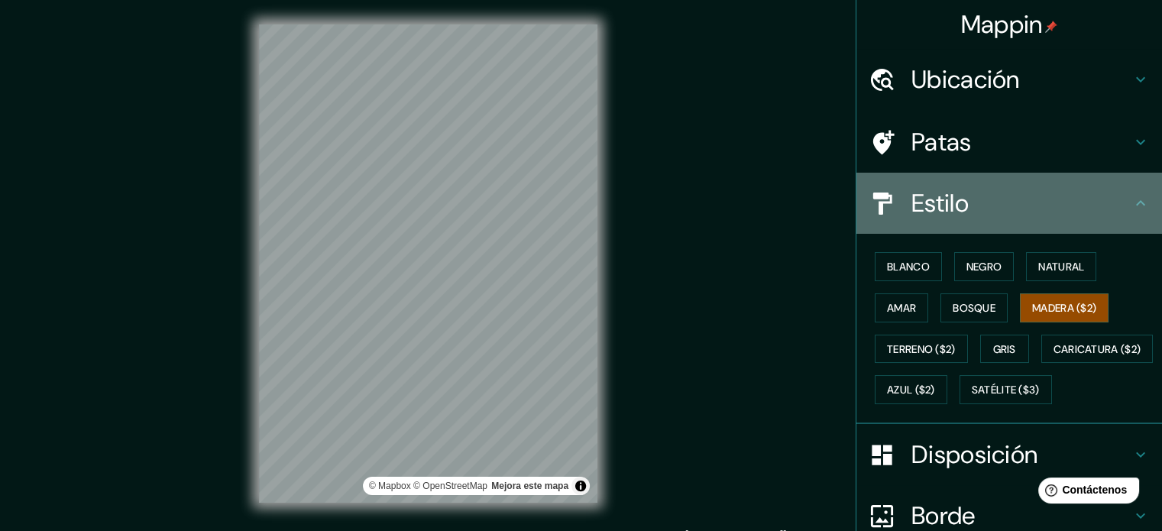
click at [1081, 210] on h4 "Estilo" at bounding box center [1021, 203] width 220 height 31
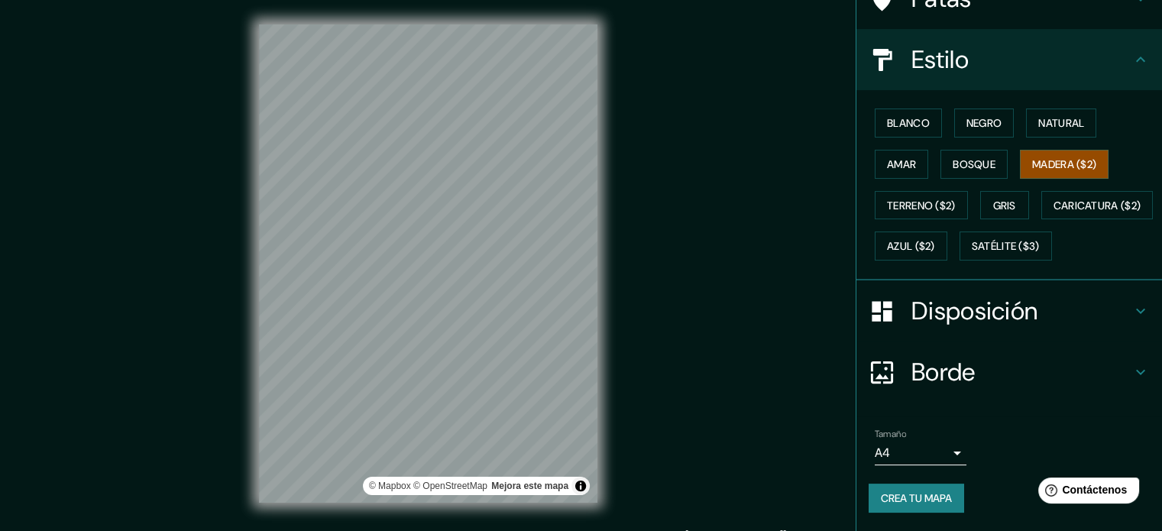
scroll to position [180, 0]
click at [884, 500] on font "Crea tu mapa" at bounding box center [916, 498] width 71 height 14
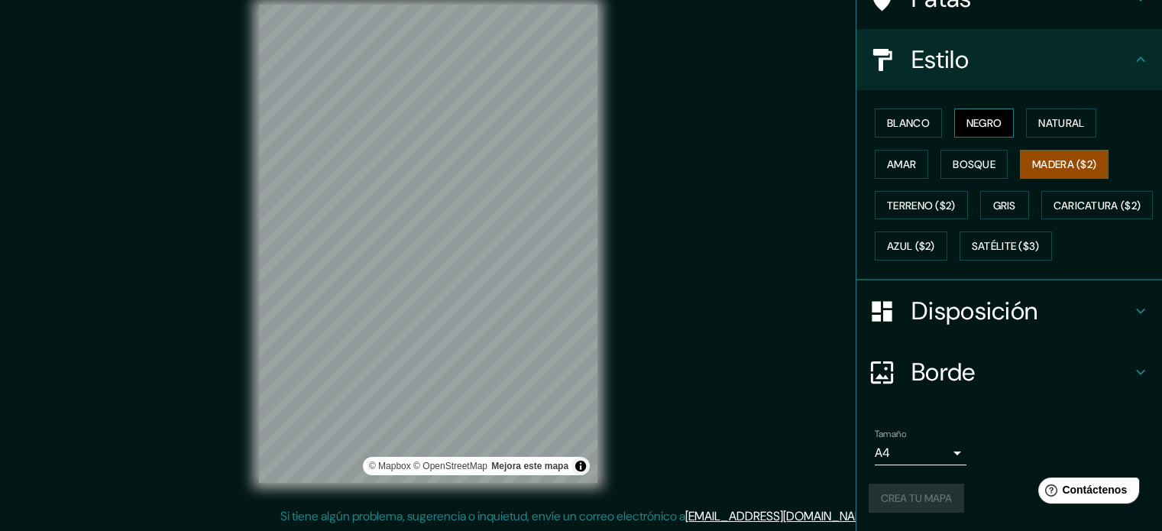
drag, startPoint x: 1005, startPoint y: 85, endPoint x: 989, endPoint y: 88, distance: 16.3
click at [1004, 102] on div "Blanco Negro Natural Amar Bosque Madera ($2) Terreno ($2) Gris Caricatura ($2) …" at bounding box center [1014, 184] width 293 height 164
click at [989, 116] on font "Negro" at bounding box center [984, 123] width 36 height 14
click at [960, 412] on ul "Ubicación Orizaba, Estado de Veracruz, México Patas Estilo Blanco Negro Natural…" at bounding box center [1008, 217] width 305 height 625
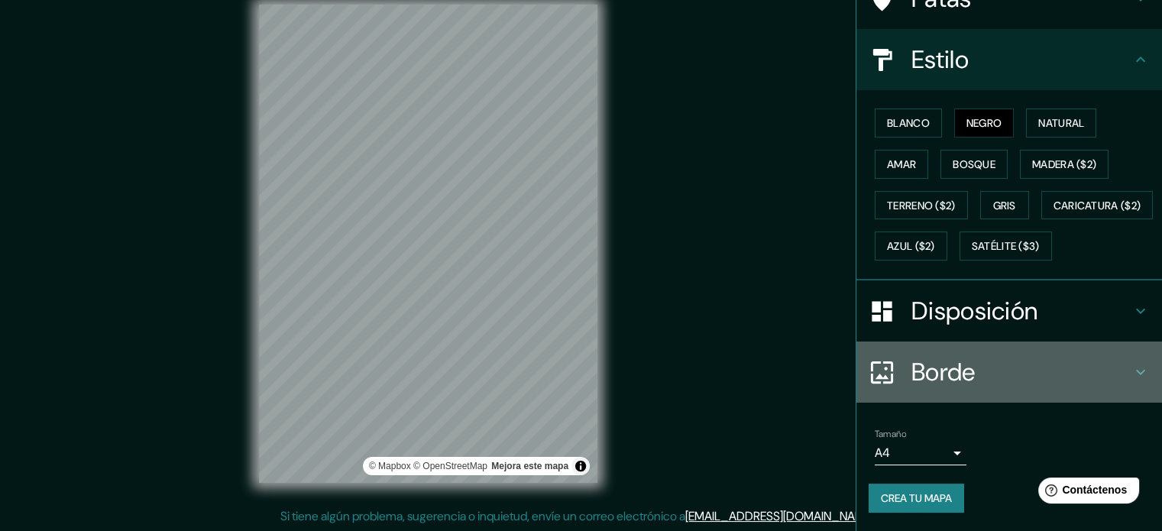
click at [968, 373] on h4 "Borde" at bounding box center [1021, 372] width 220 height 31
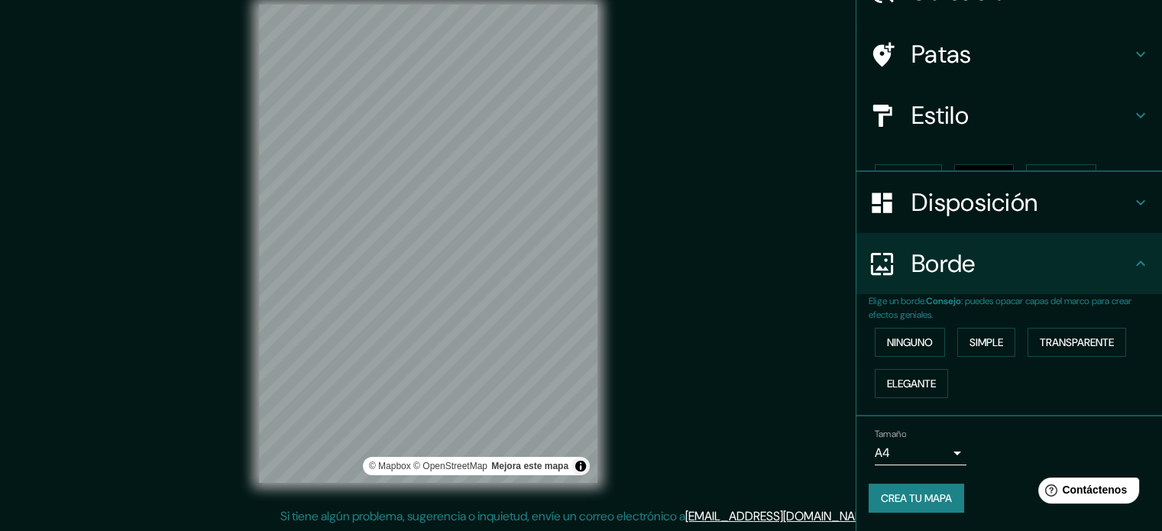
scroll to position [61, 0]
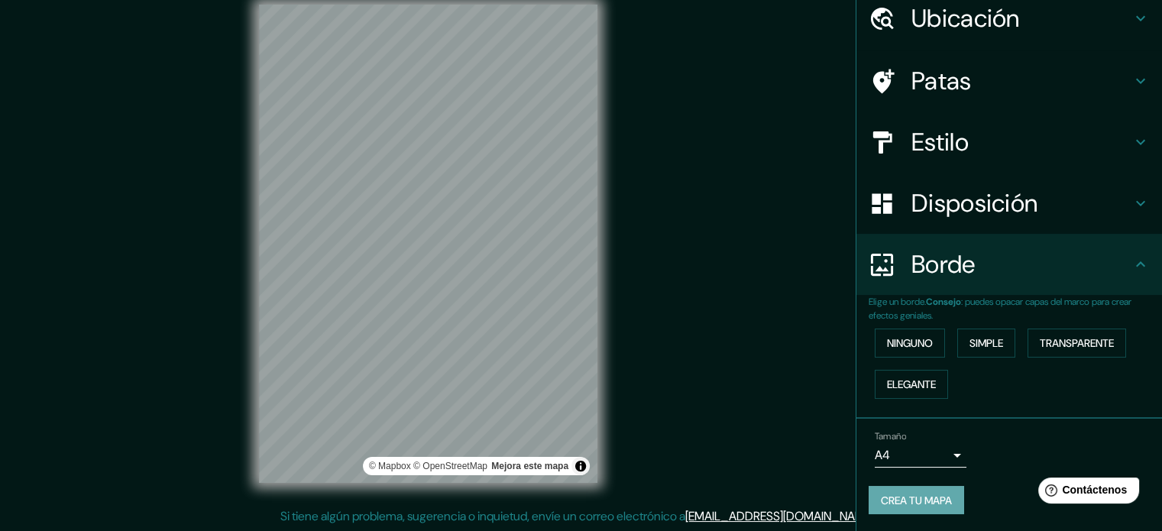
click at [913, 496] on font "Crea tu mapa" at bounding box center [916, 500] width 71 height 14
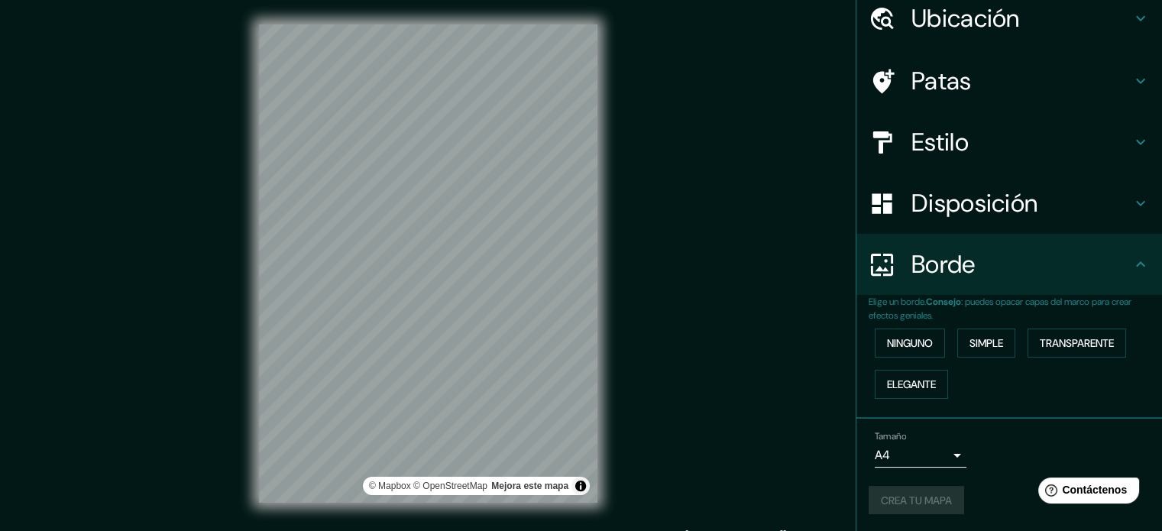
click at [734, 325] on div "Mappin Ubicación Orizaba, Estado de Veracruz, México Patas Estilo Disposición B…" at bounding box center [581, 275] width 1162 height 551
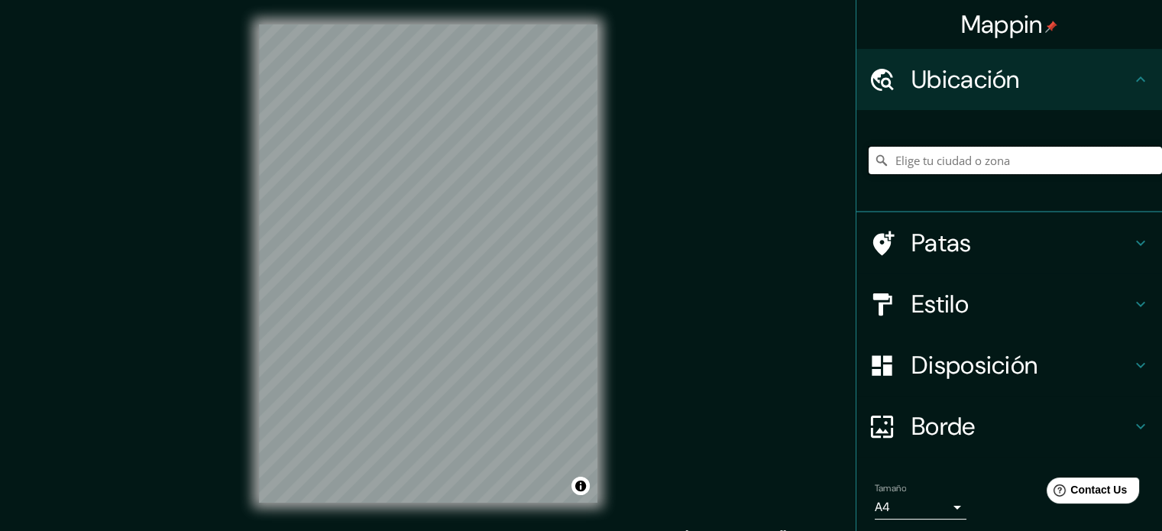
click at [1004, 151] on input "Elige tu ciudad o zona" at bounding box center [1014, 160] width 293 height 27
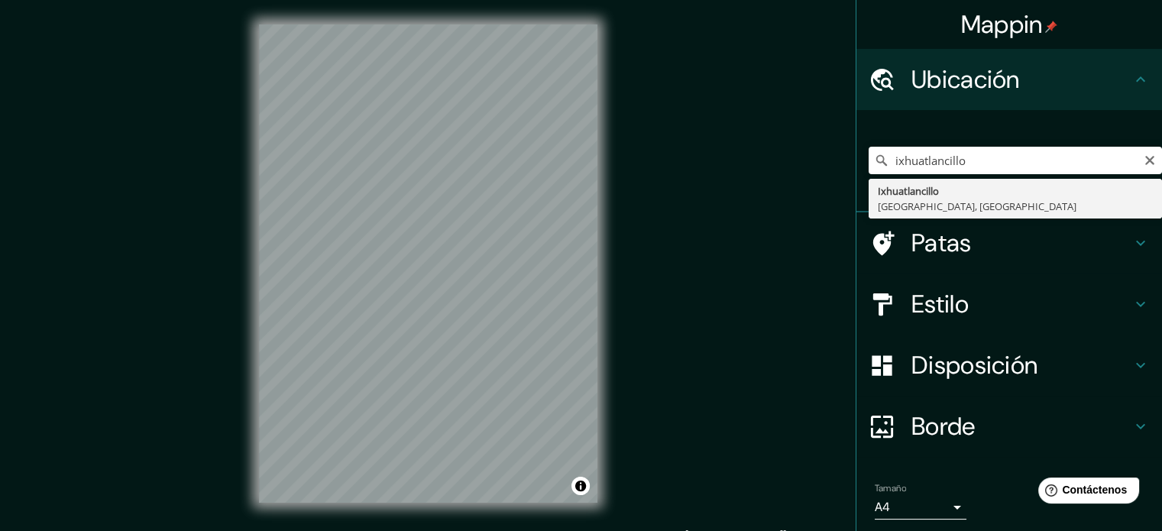
type input "Ixhuatlancillo, [GEOGRAPHIC_DATA], [GEOGRAPHIC_DATA]"
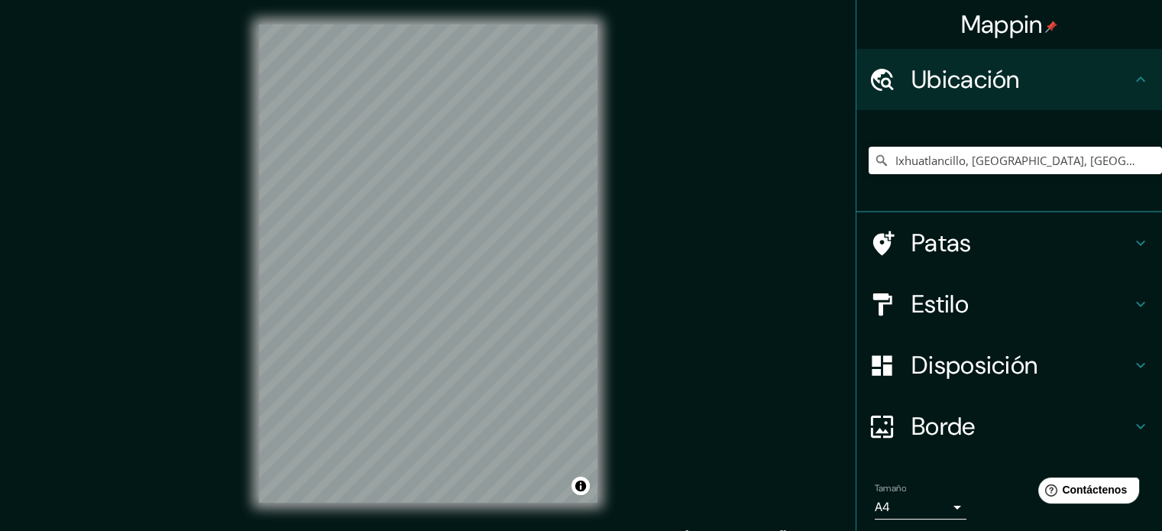
click at [977, 301] on h4 "Estilo" at bounding box center [1021, 304] width 220 height 31
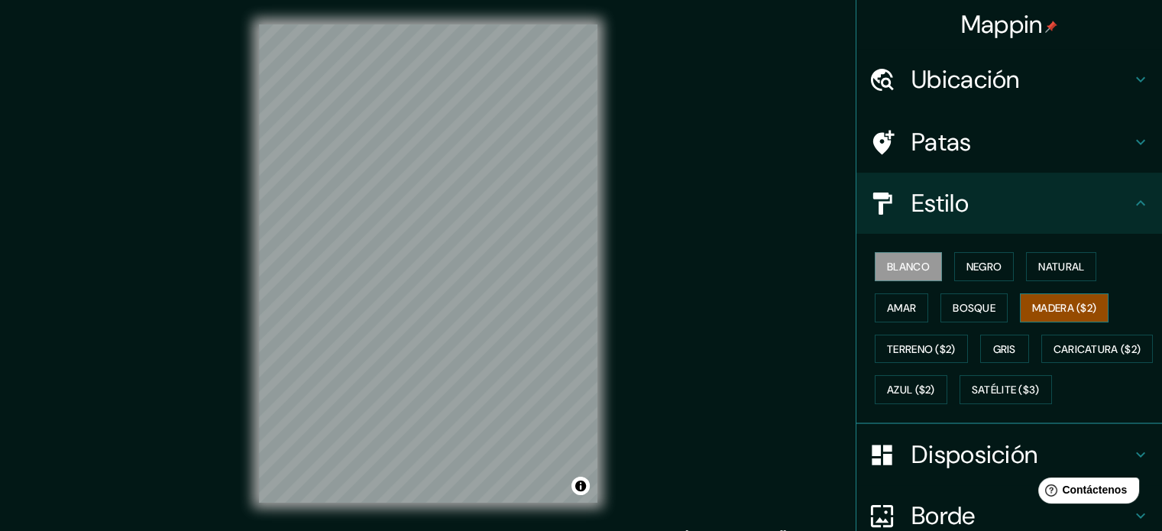
click at [1066, 305] on font "Madera ($2)" at bounding box center [1064, 308] width 64 height 14
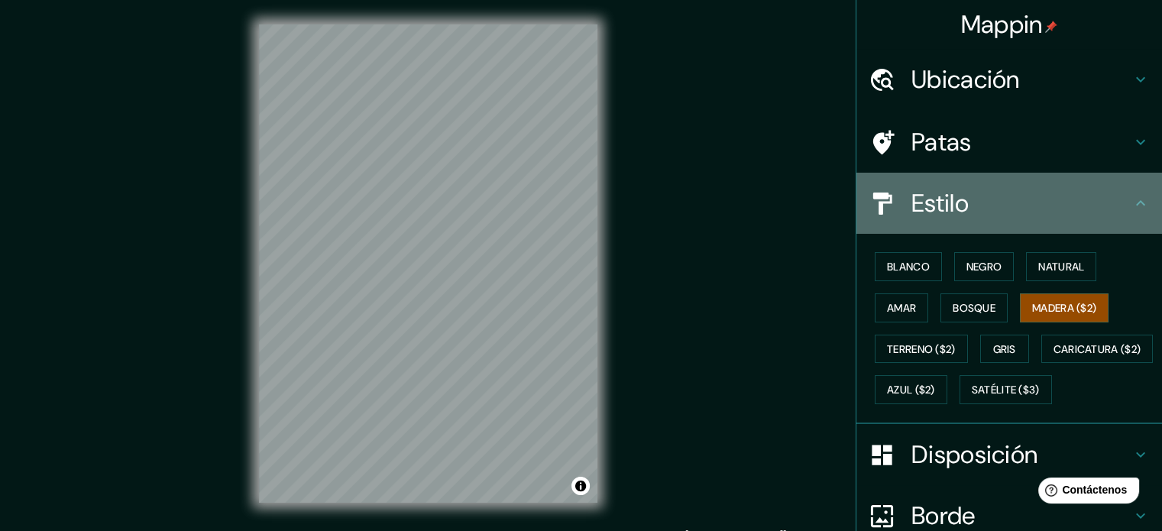
click at [1042, 212] on h4 "Estilo" at bounding box center [1021, 203] width 220 height 31
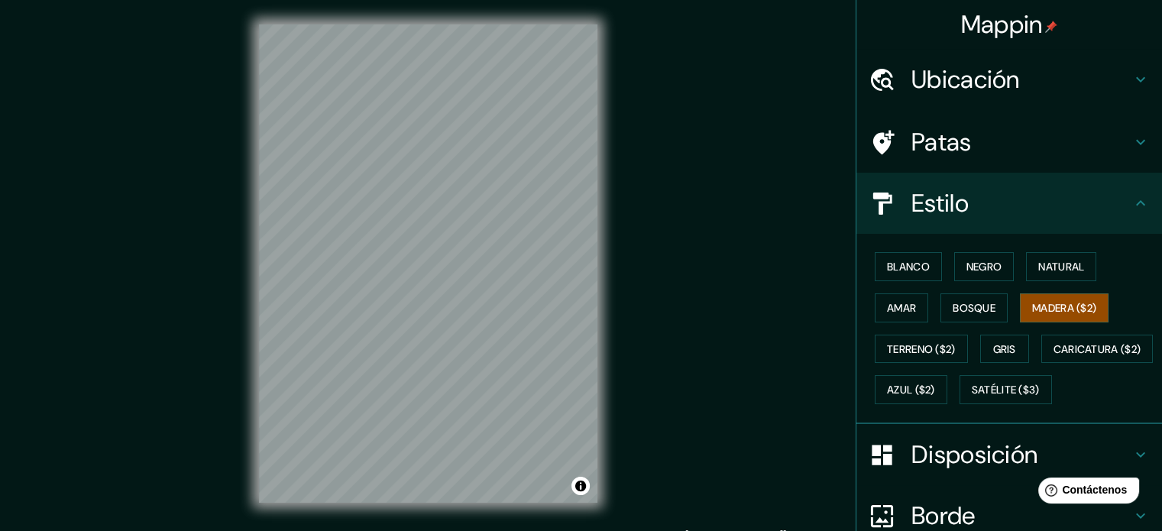
click at [1115, 204] on h4 "Estilo" at bounding box center [1021, 203] width 220 height 31
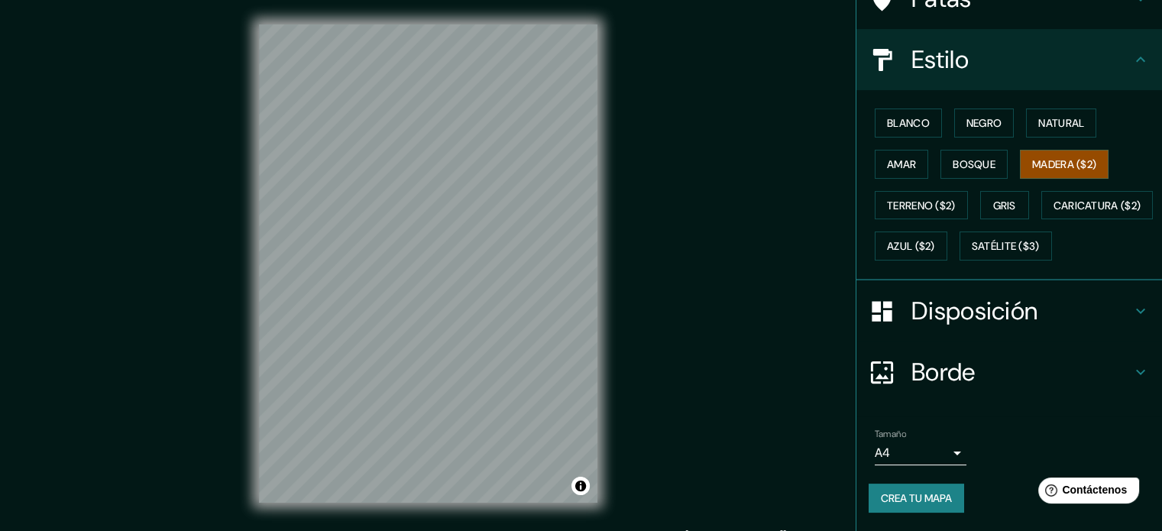
click at [1136, 310] on icon at bounding box center [1140, 311] width 9 height 5
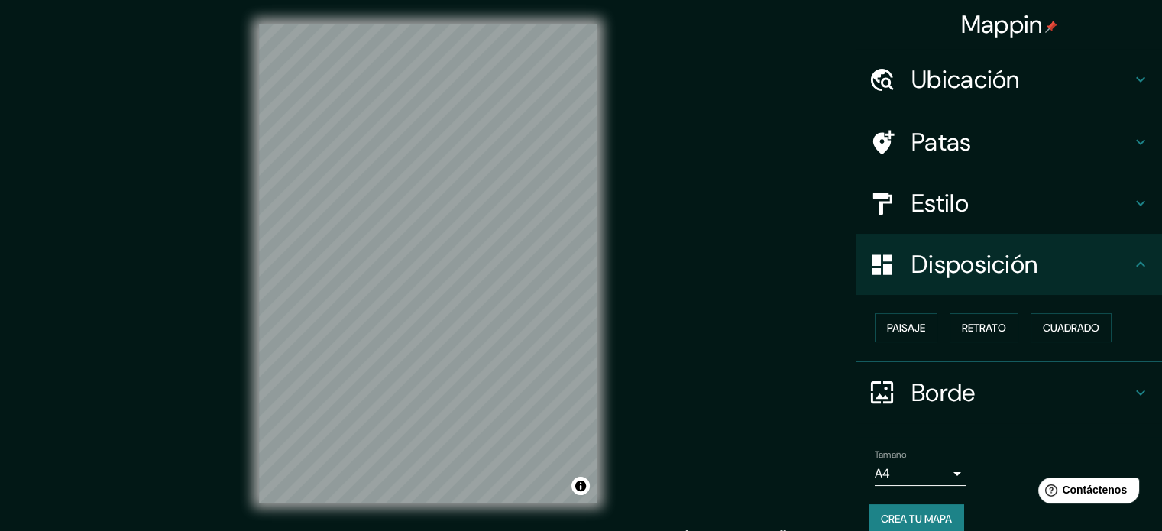
click at [1071, 82] on h4 "Ubicación" at bounding box center [1021, 79] width 220 height 31
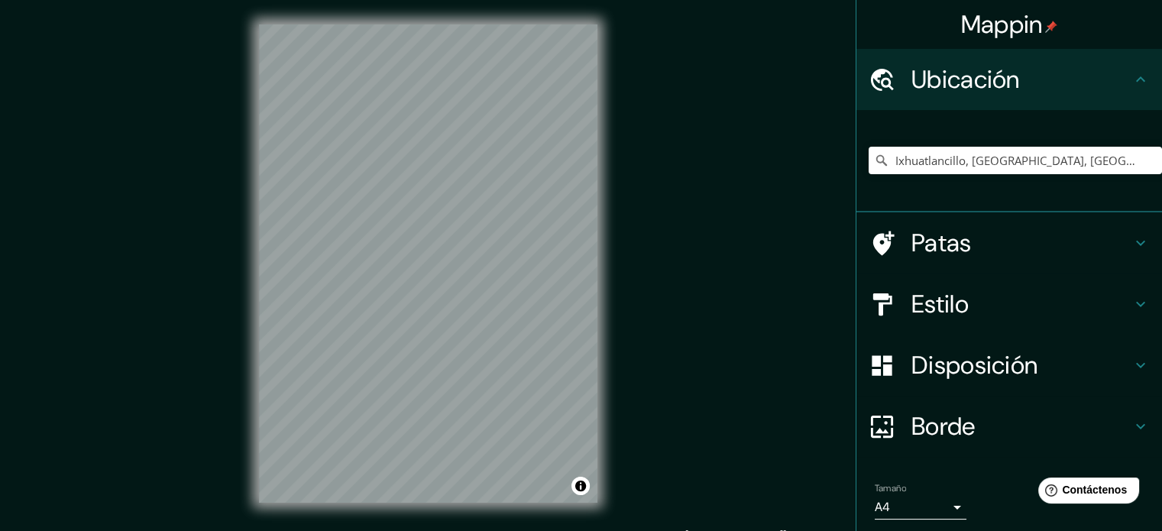
click at [1060, 226] on div "Patas" at bounding box center [1008, 242] width 305 height 61
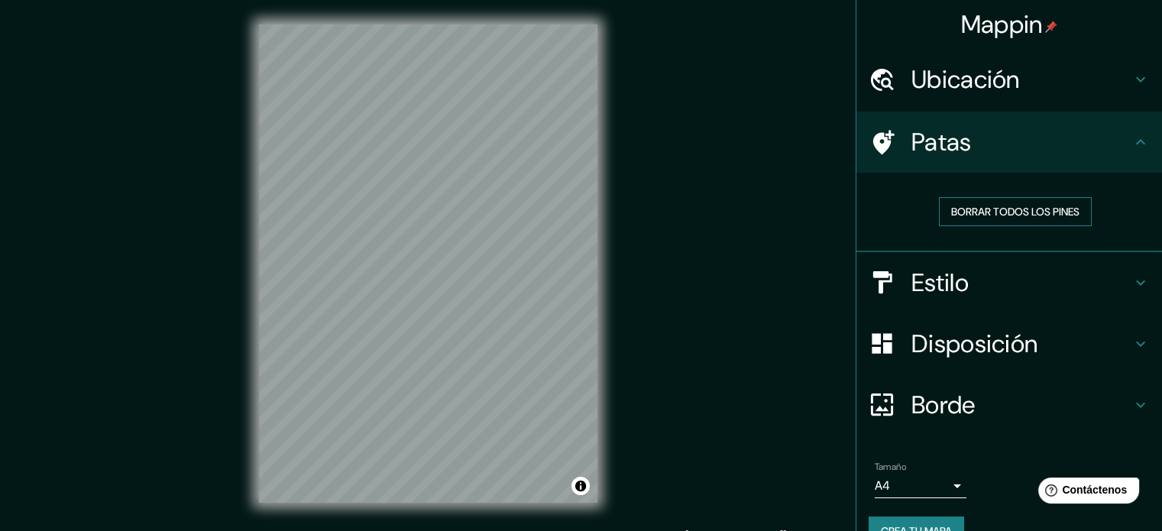
click at [977, 208] on font "Borrar todos los pines" at bounding box center [1015, 212] width 128 height 14
click at [979, 219] on font "Borrar todos los pines" at bounding box center [1015, 212] width 128 height 20
click at [978, 215] on font "Borrar todos los pines" at bounding box center [1015, 212] width 128 height 14
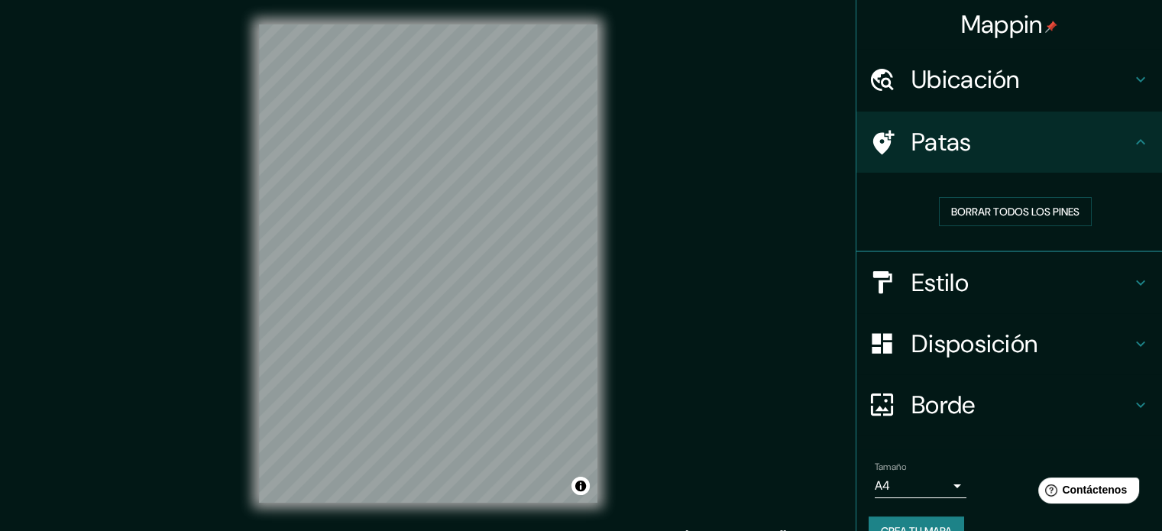
click at [999, 154] on h4 "Patas" at bounding box center [1021, 142] width 220 height 31
click at [1042, 299] on div "Estilo" at bounding box center [1008, 282] width 305 height 61
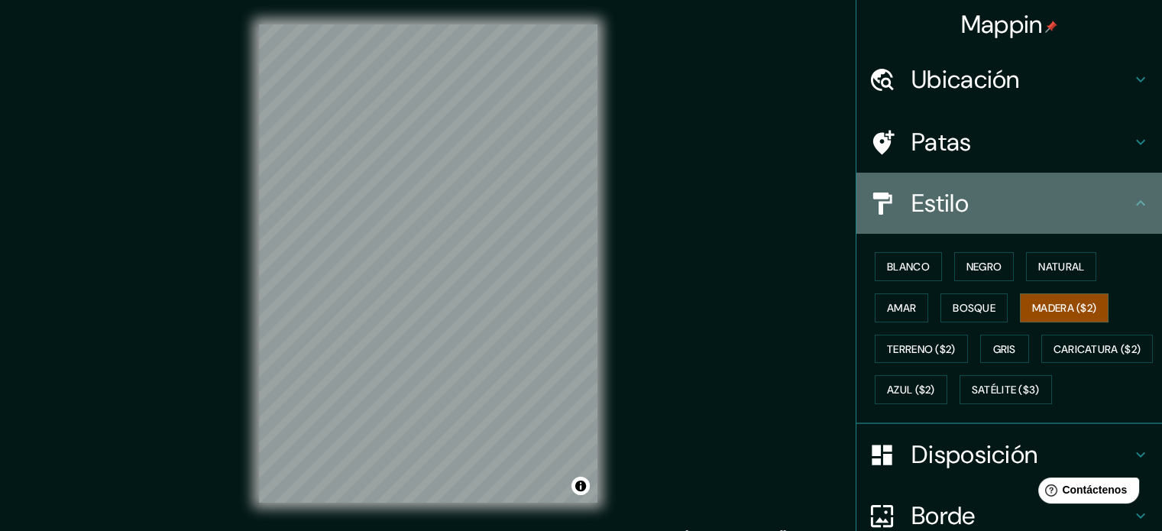
drag, startPoint x: 1058, startPoint y: 213, endPoint x: 633, endPoint y: 297, distance: 433.6
click at [1048, 214] on h4 "Estilo" at bounding box center [1021, 203] width 220 height 31
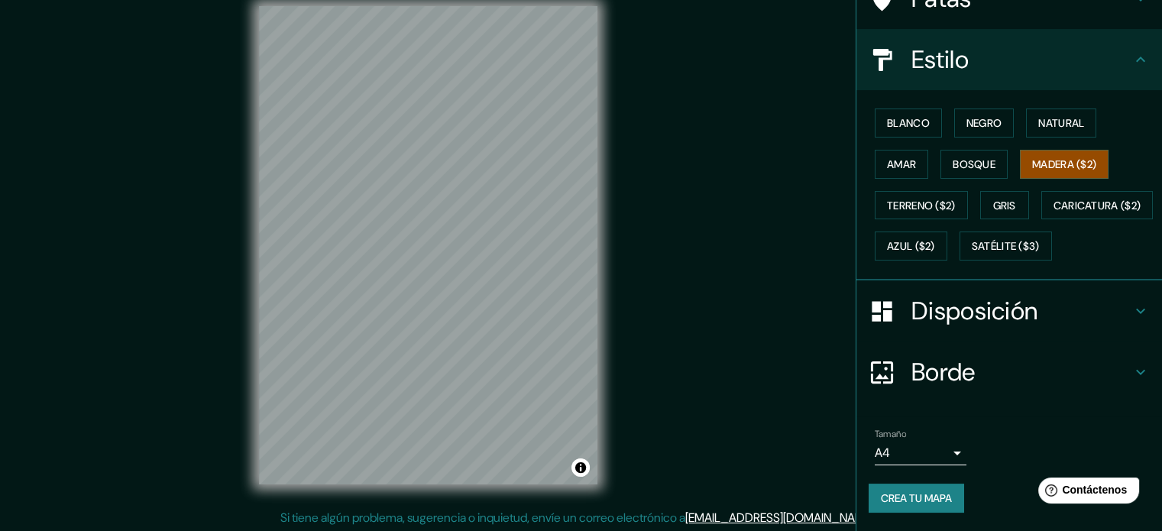
scroll to position [20, 0]
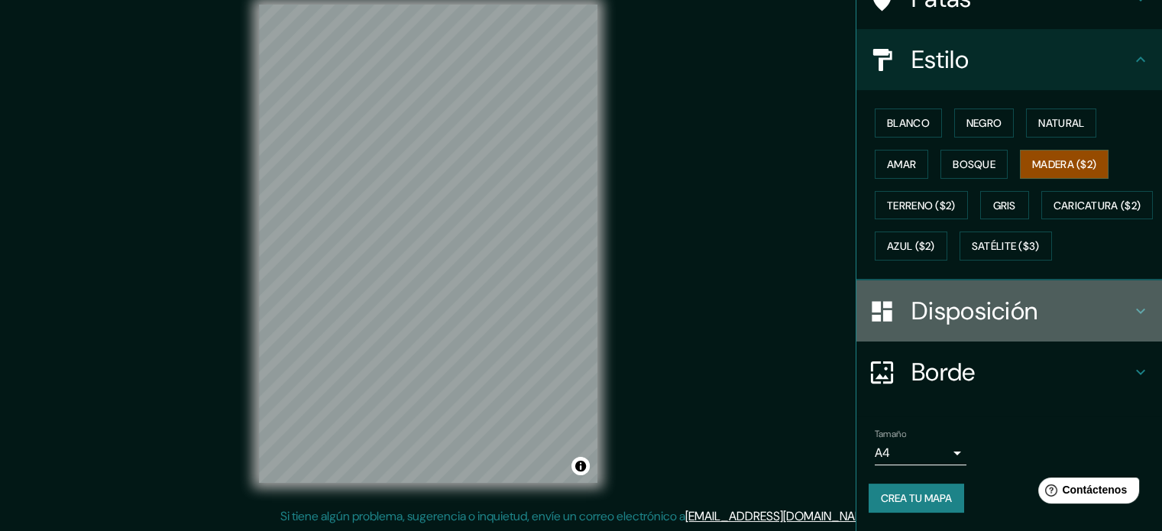
click at [1034, 305] on h4 "Disposición" at bounding box center [1021, 311] width 220 height 31
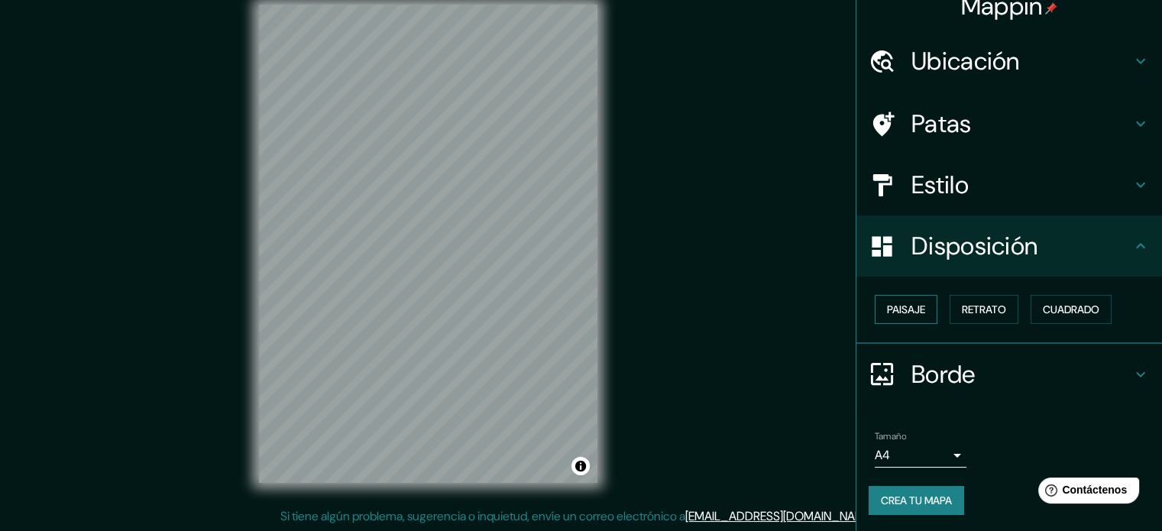
scroll to position [18, 0]
click at [923, 312] on button "Paisaje" at bounding box center [905, 309] width 63 height 29
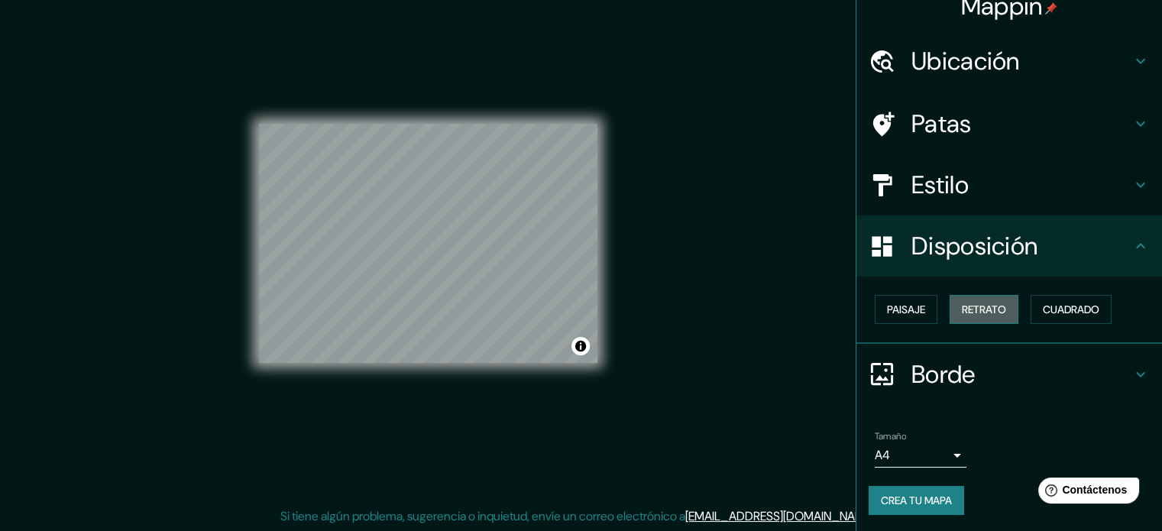
click at [961, 310] on font "Retrato" at bounding box center [983, 309] width 44 height 14
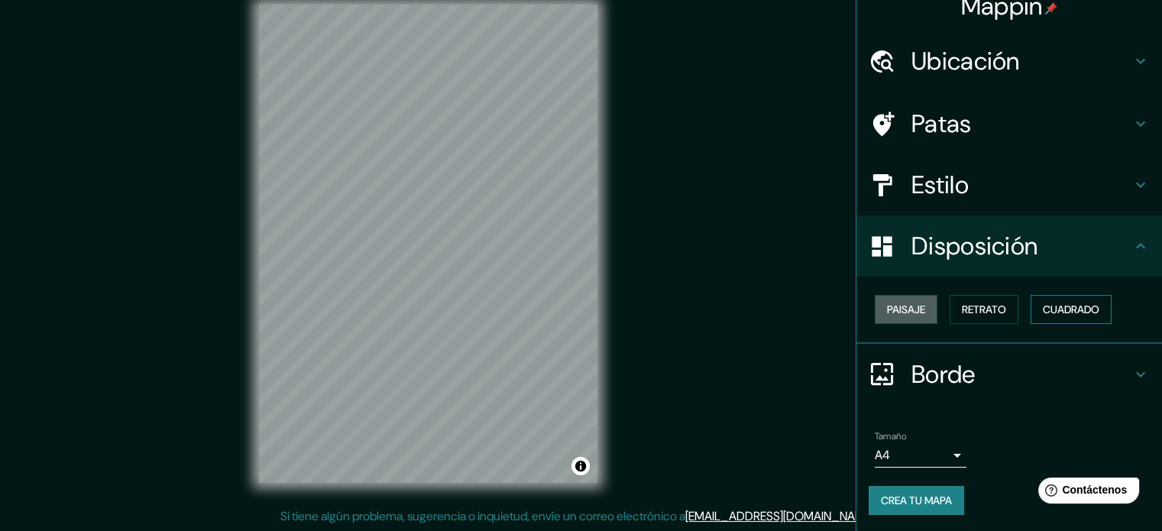
drag, startPoint x: 893, startPoint y: 310, endPoint x: 1043, endPoint y: 299, distance: 150.9
click at [895, 308] on font "Paisaje" at bounding box center [906, 309] width 38 height 14
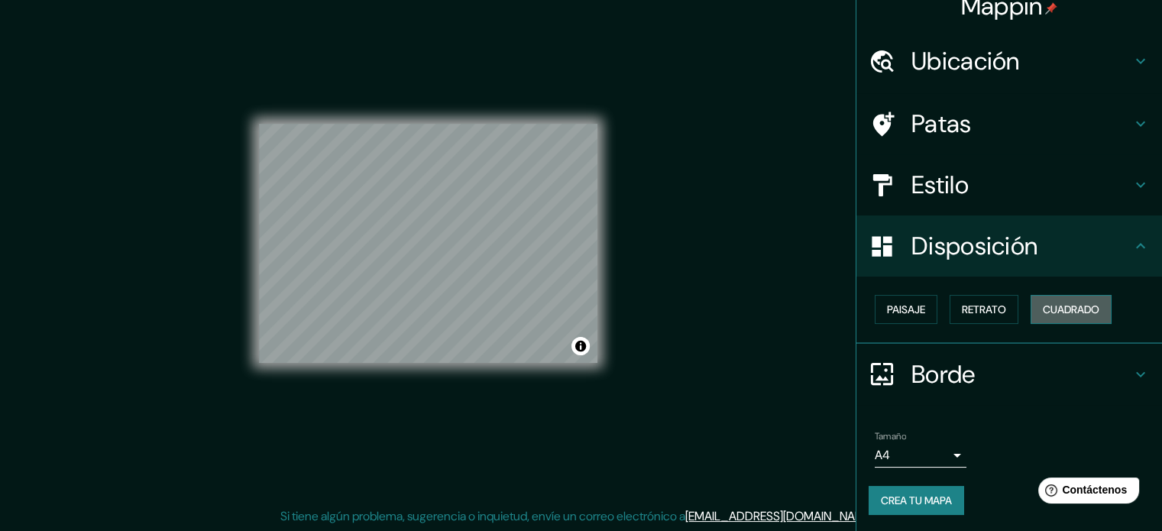
click at [1054, 300] on font "Cuadrado" at bounding box center [1070, 309] width 57 height 20
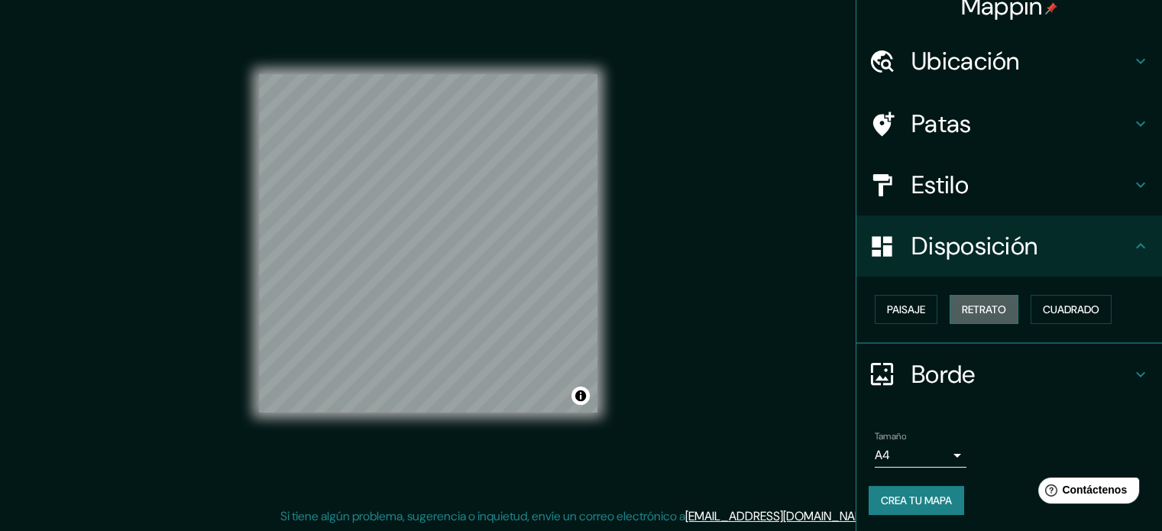
click at [986, 308] on font "Retrato" at bounding box center [983, 309] width 44 height 14
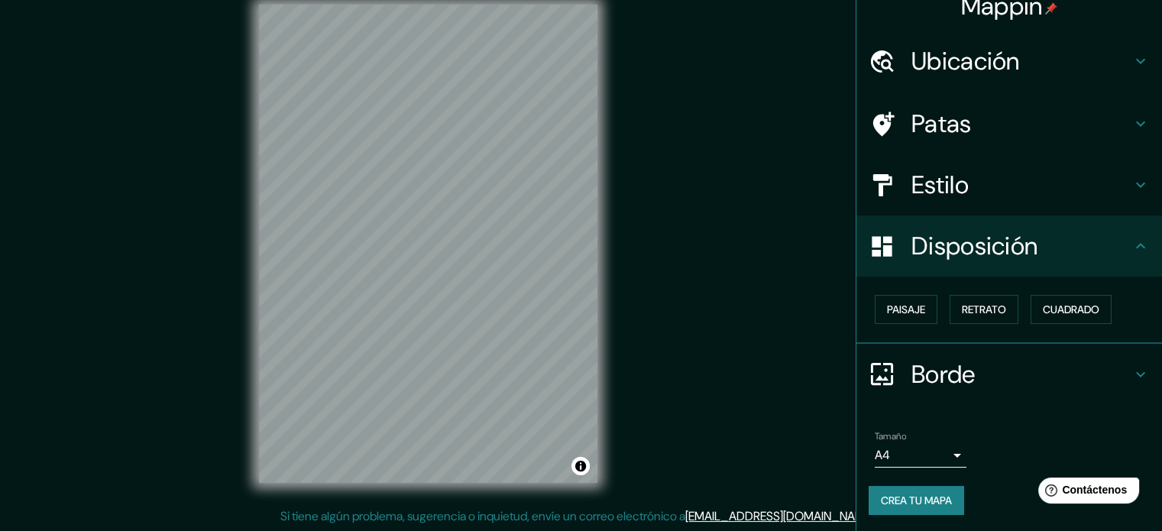
scroll to position [0, 0]
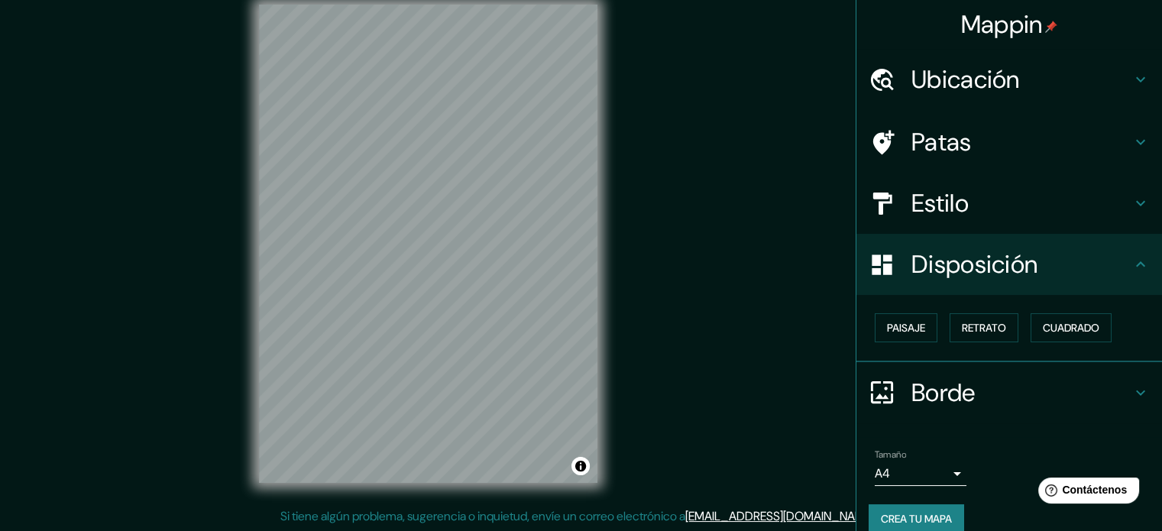
click at [1011, 133] on h4 "Patas" at bounding box center [1021, 142] width 220 height 31
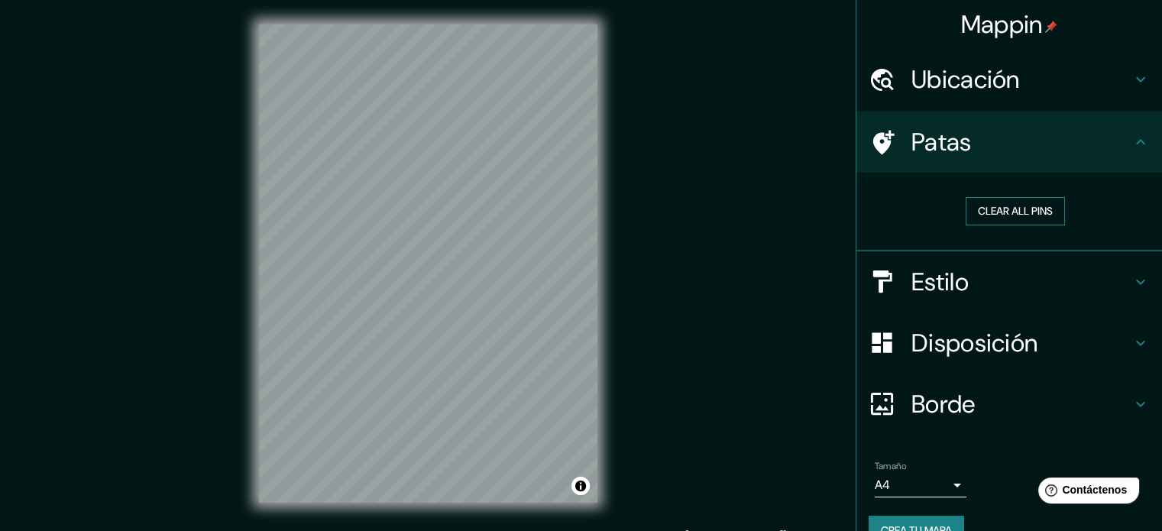
click at [966, 213] on button "Clear all pins" at bounding box center [1014, 211] width 99 height 28
click at [1041, 86] on h4 "Ubicación" at bounding box center [1021, 79] width 220 height 31
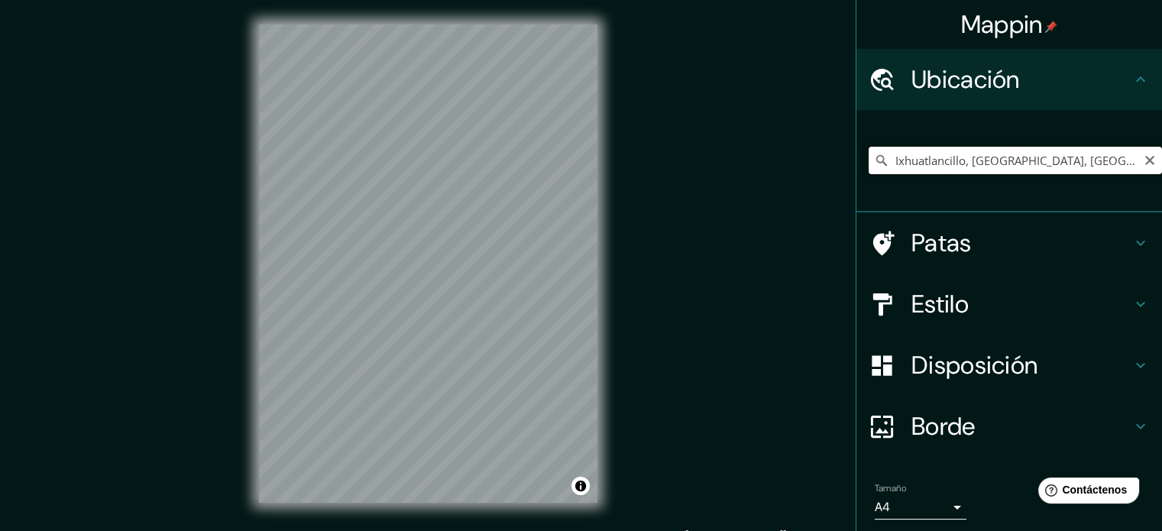
click at [1022, 155] on input "Ixhuatlancillo, [GEOGRAPHIC_DATA], [GEOGRAPHIC_DATA]" at bounding box center [1014, 160] width 293 height 27
click at [1145, 161] on icon "Claro" at bounding box center [1149, 160] width 9 height 9
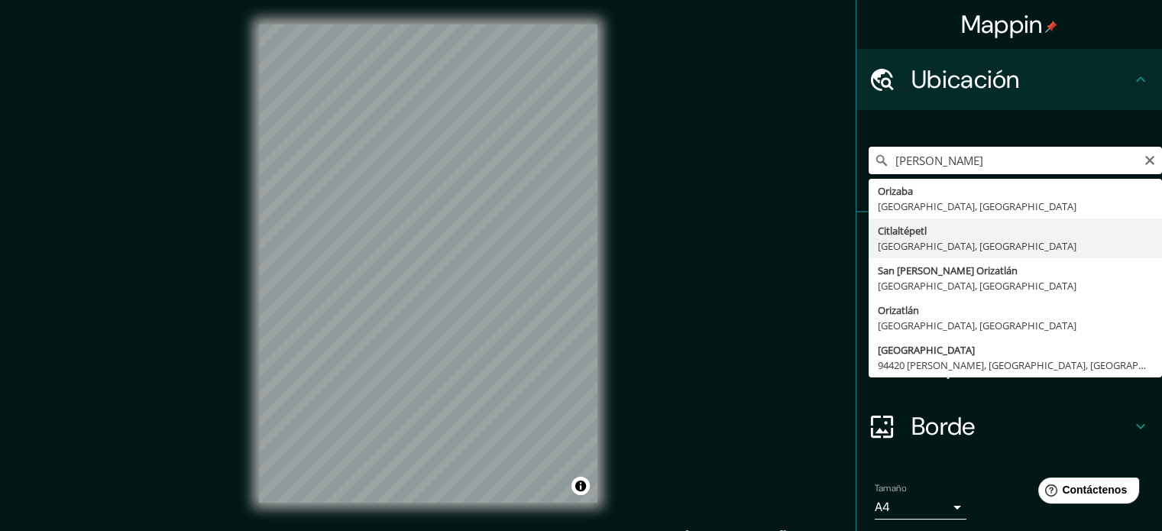
type input "Citlaltépetl, [GEOGRAPHIC_DATA], [GEOGRAPHIC_DATA]"
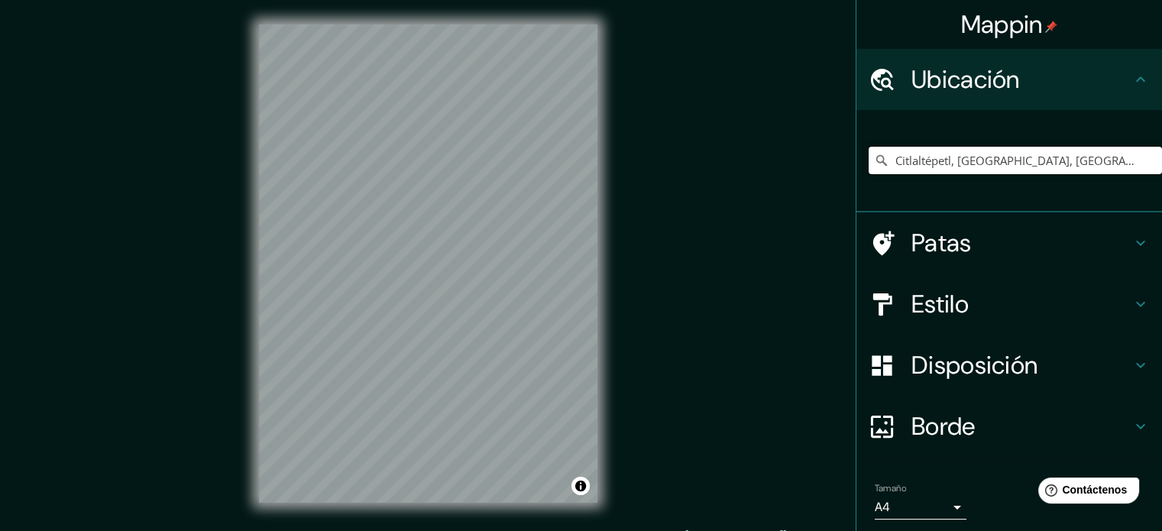
click at [1049, 171] on input "Citlaltépetl, [GEOGRAPHIC_DATA], [GEOGRAPHIC_DATA]" at bounding box center [1014, 160] width 293 height 27
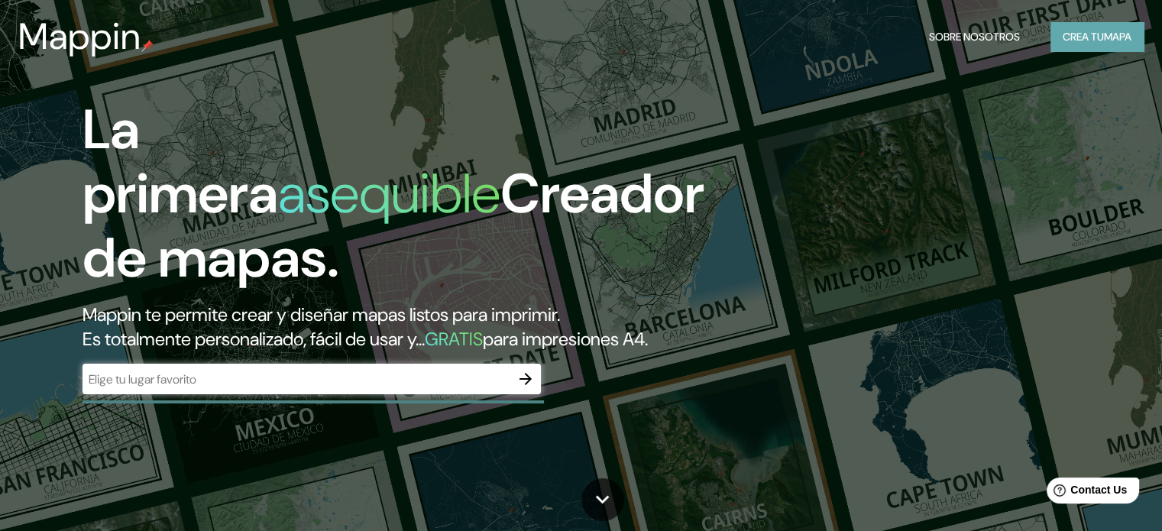
click at [1094, 45] on font "Crea tu" at bounding box center [1082, 37] width 41 height 20
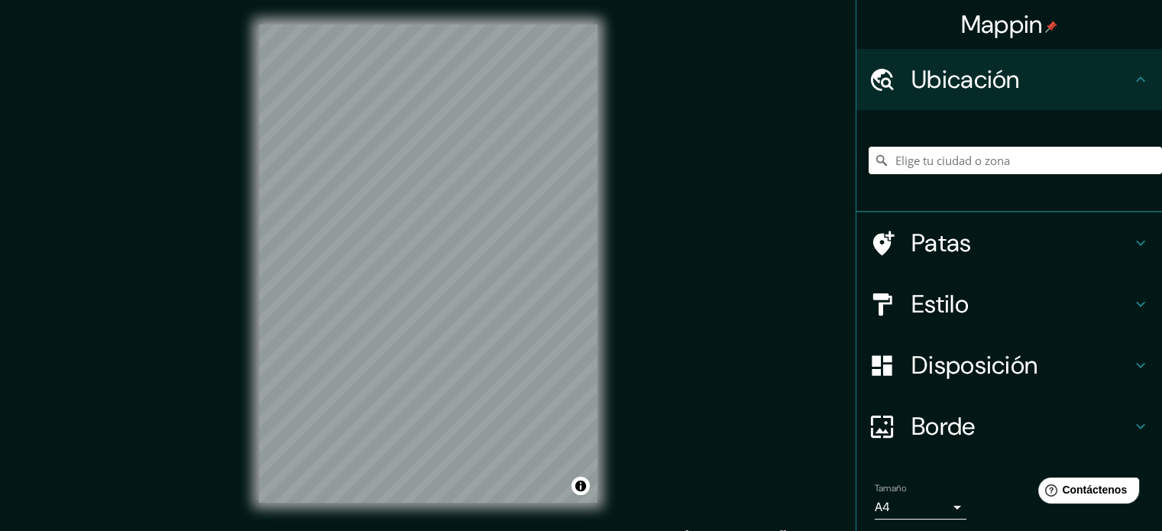
click at [611, 121] on div "© Mapbox © OpenStreetMap Improve this map" at bounding box center [427, 263] width 387 height 527
click at [653, 225] on div "Mappin Ubicación Patas Estilo Disposición Borde Elige un borde. Consejo : puede…" at bounding box center [581, 275] width 1162 height 551
click at [651, 249] on div "Mappin Ubicación Patas Estilo Disposición Borde Elige un borde. Consejo : puede…" at bounding box center [581, 275] width 1162 height 551
click at [614, 232] on div "© Mapbox © OpenStreetMap Improve this map" at bounding box center [427, 263] width 387 height 527
click at [972, 156] on input "Elige tu ciudad o zona" at bounding box center [1014, 160] width 293 height 27
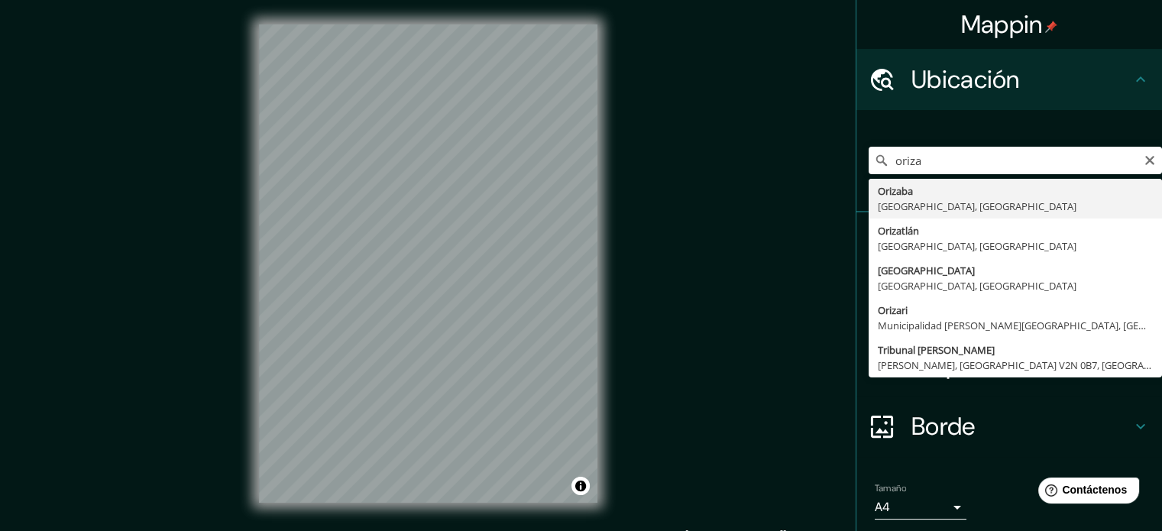
type input "Orizaba, Estado de Veracruz, México"
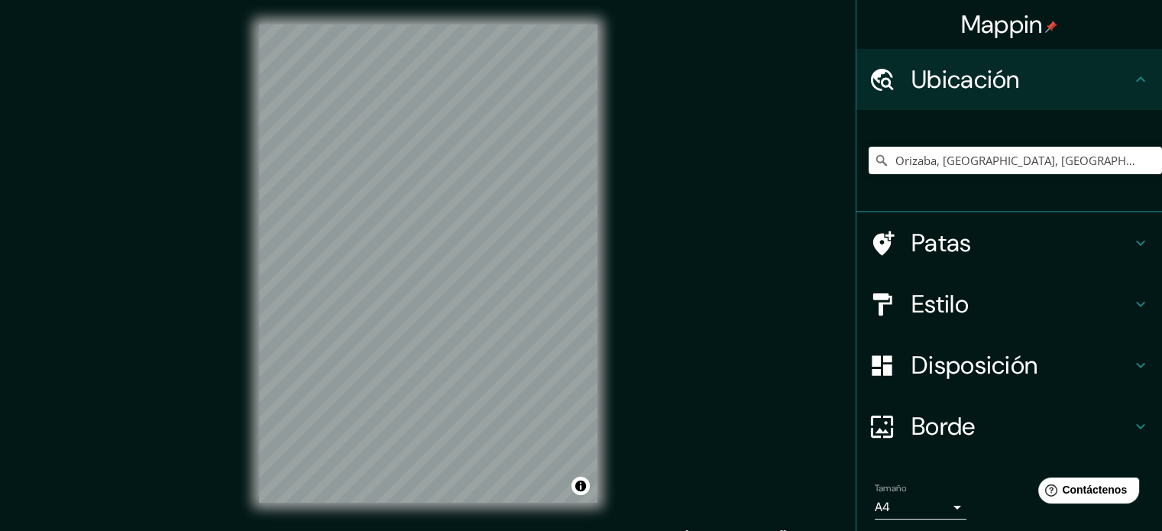
drag, startPoint x: 1029, startPoint y: 292, endPoint x: 1025, endPoint y: 300, distance: 8.9
click at [1026, 299] on h4 "Estilo" at bounding box center [1021, 304] width 220 height 31
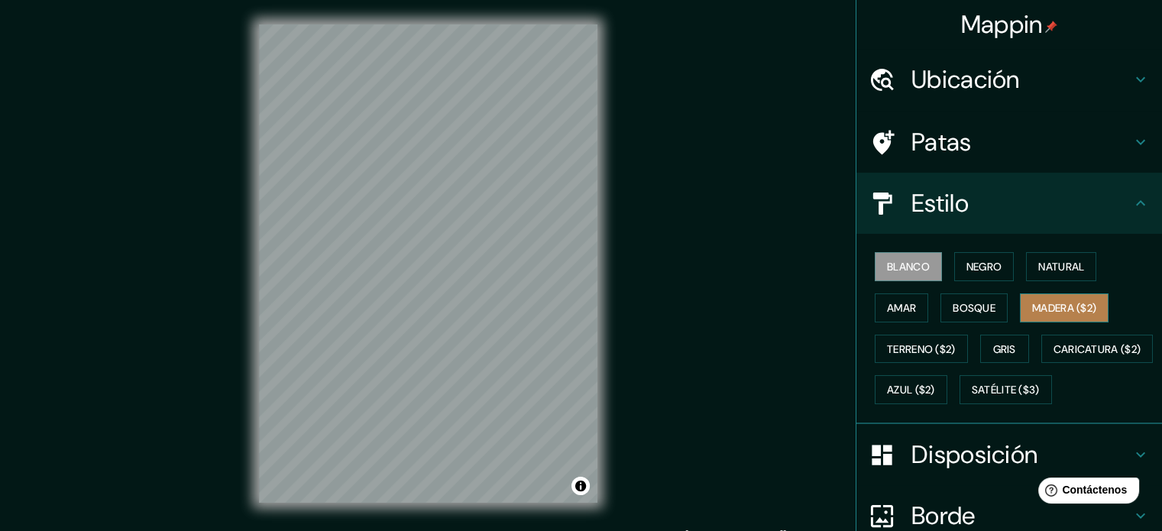
drag, startPoint x: 1074, startPoint y: 302, endPoint x: 1065, endPoint y: 292, distance: 13.5
click at [1073, 302] on font "Madera ($2)" at bounding box center [1064, 308] width 64 height 14
click at [563, 364] on div at bounding box center [563, 363] width 12 height 12
